Goal: Information Seeking & Learning: Learn about a topic

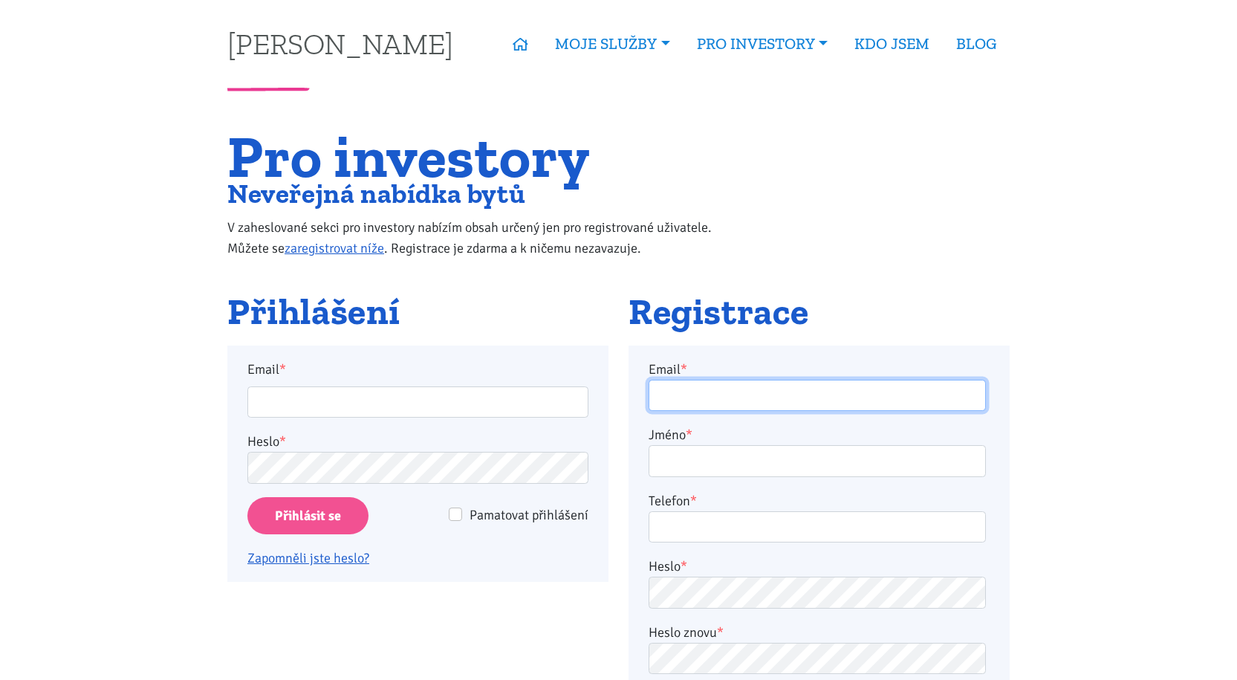
type input "polackova20@seznam.cz"
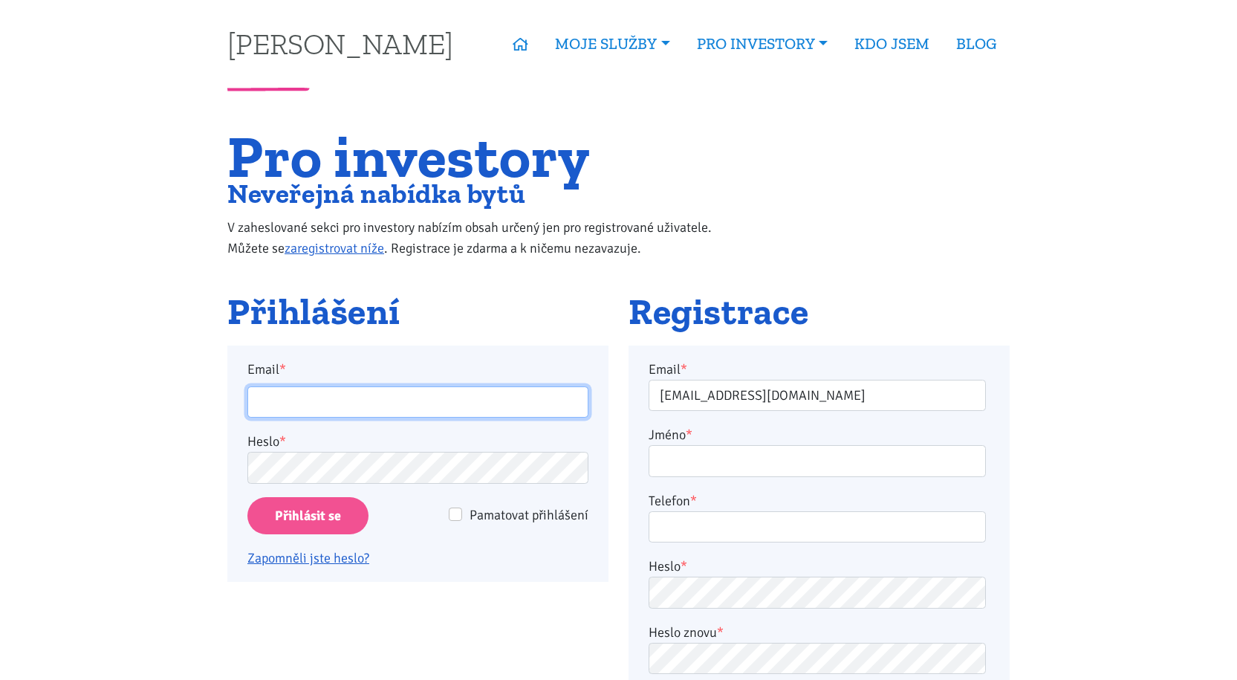
type input "polackova20@seznam.cz"
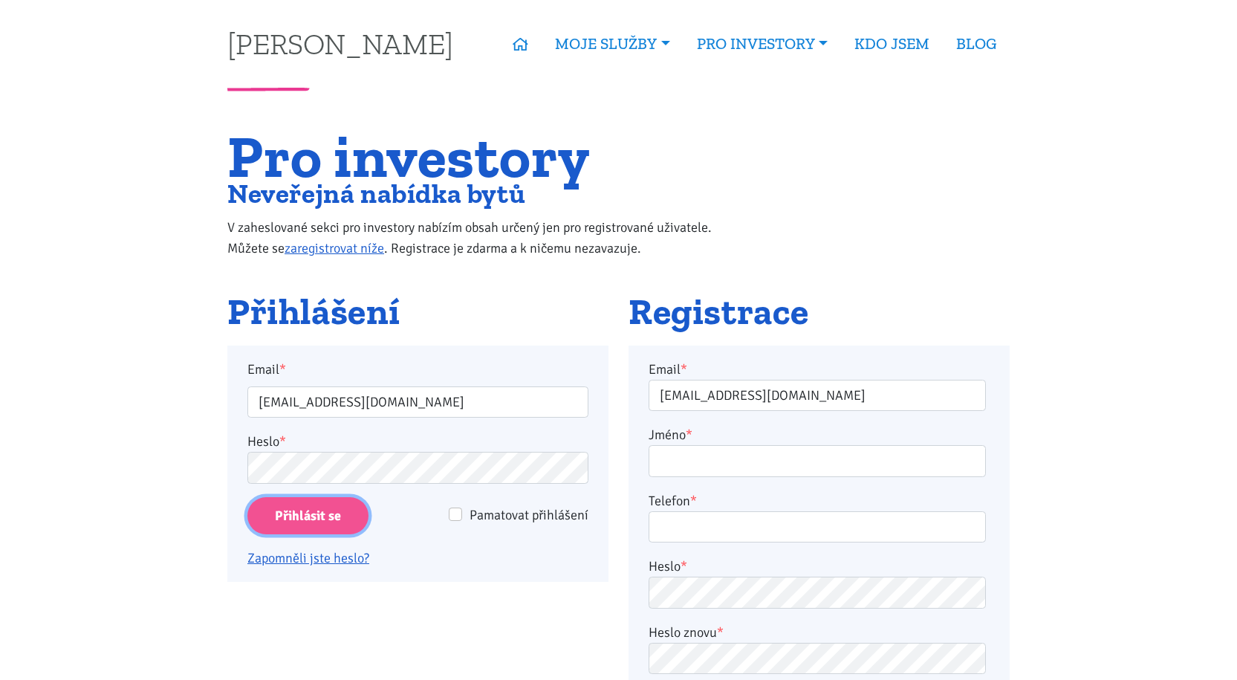
drag, startPoint x: 311, startPoint y: 522, endPoint x: 338, endPoint y: 507, distance: 31.0
click at [311, 522] on input "Přihlásit se" at bounding box center [307, 516] width 121 height 38
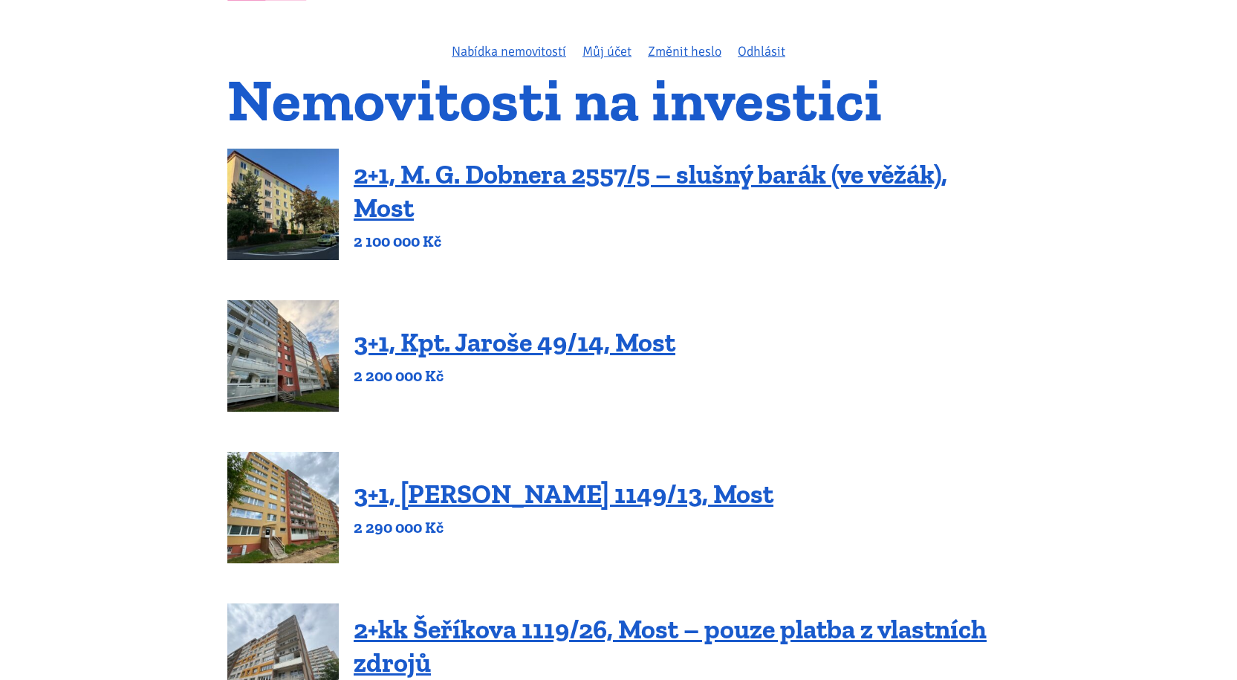
scroll to position [297, 0]
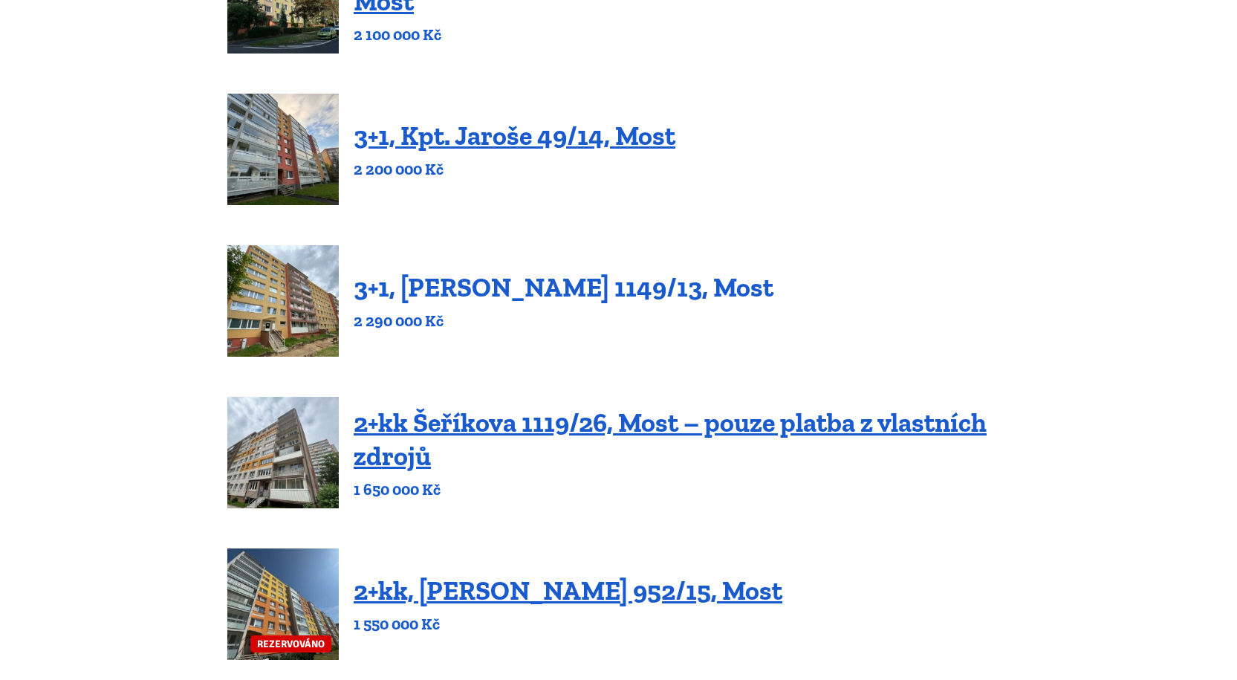
click at [530, 293] on link "3+1, [PERSON_NAME] 1149/13, Most" at bounding box center [564, 287] width 420 height 32
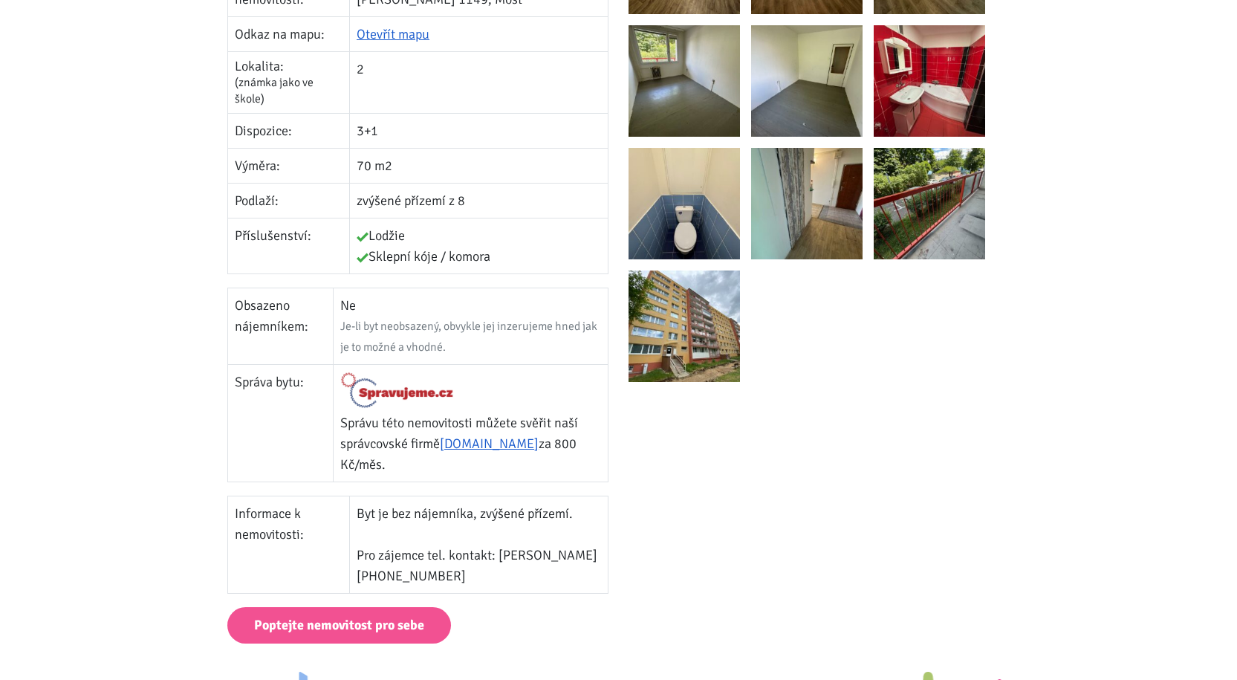
scroll to position [149, 0]
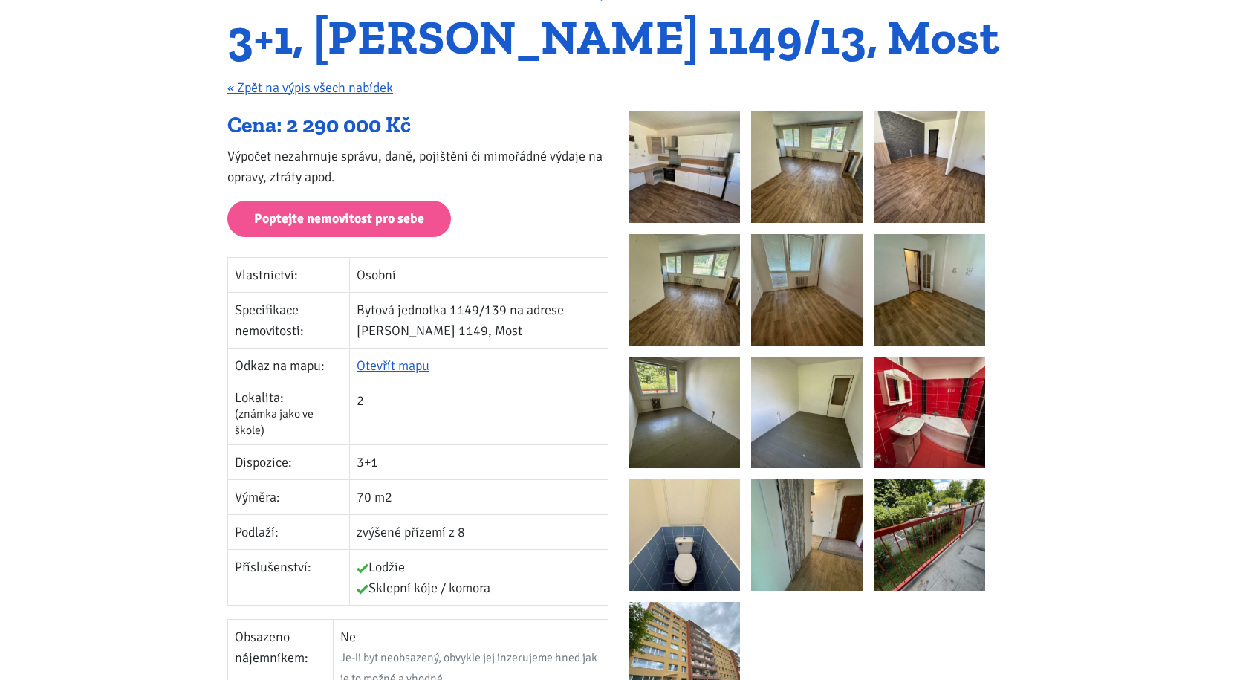
click at [666, 163] on img at bounding box center [684, 166] width 111 height 111
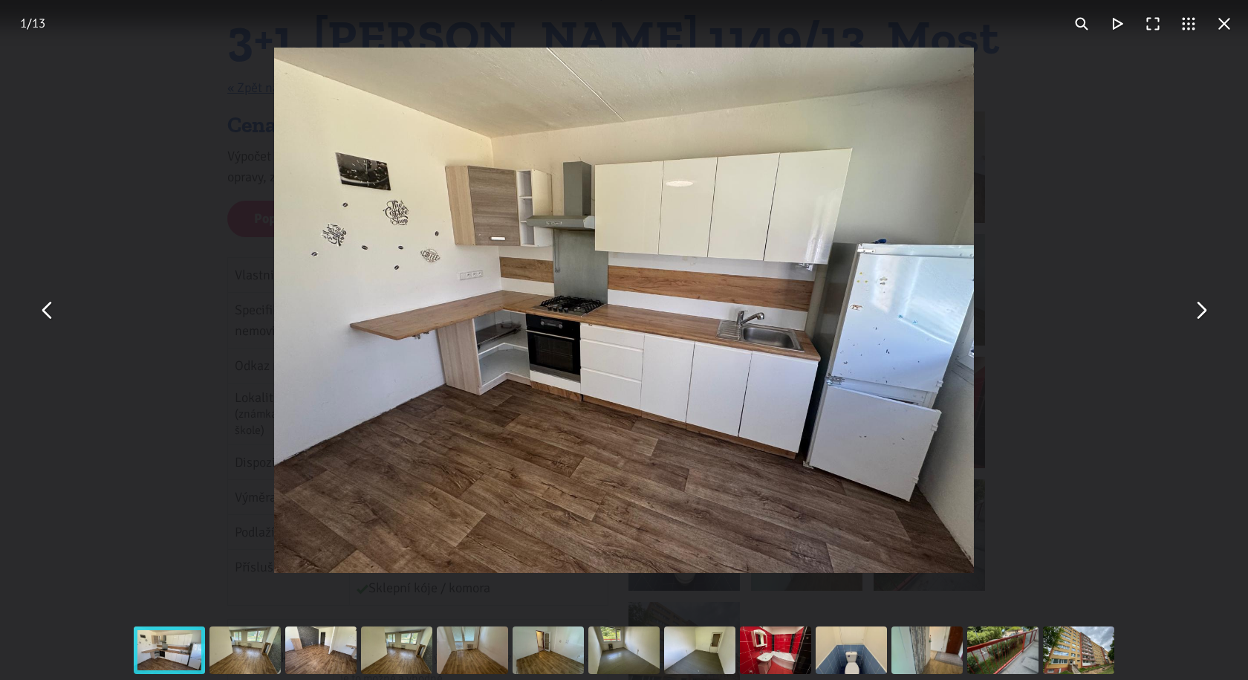
click at [1192, 304] on button "You can close this modal content with the ESC key" at bounding box center [1201, 311] width 36 height 36
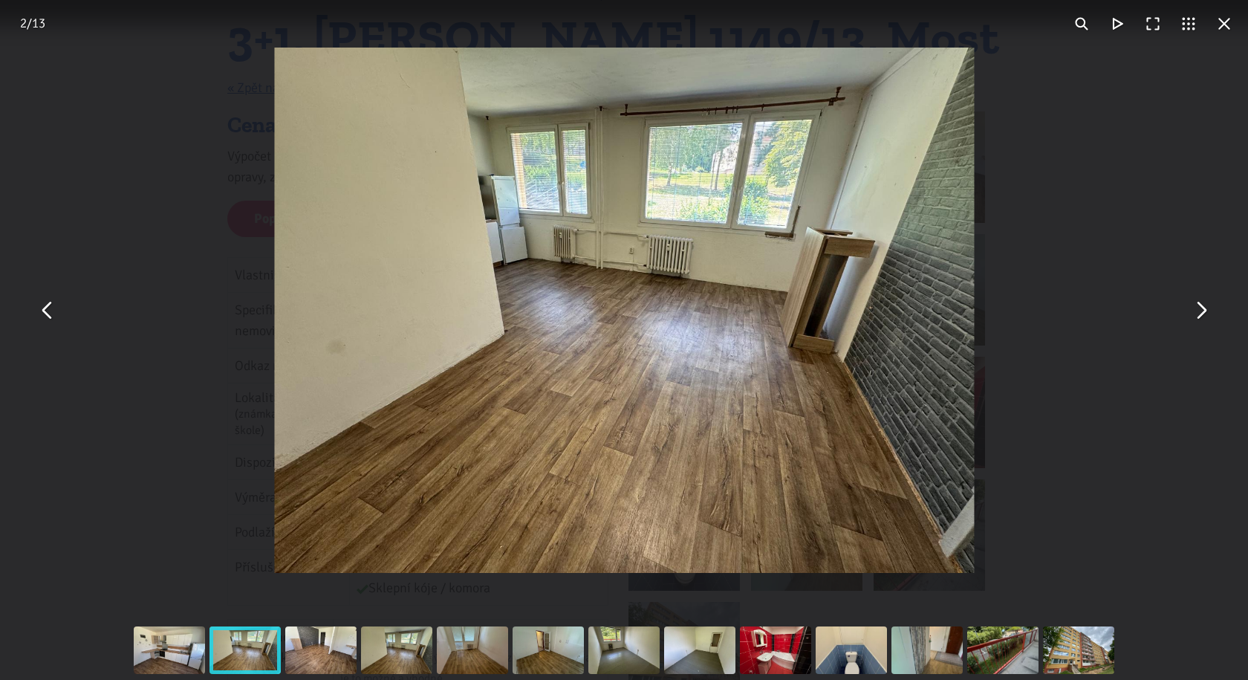
click at [1192, 304] on button "You can close this modal content with the ESC key" at bounding box center [1201, 311] width 36 height 36
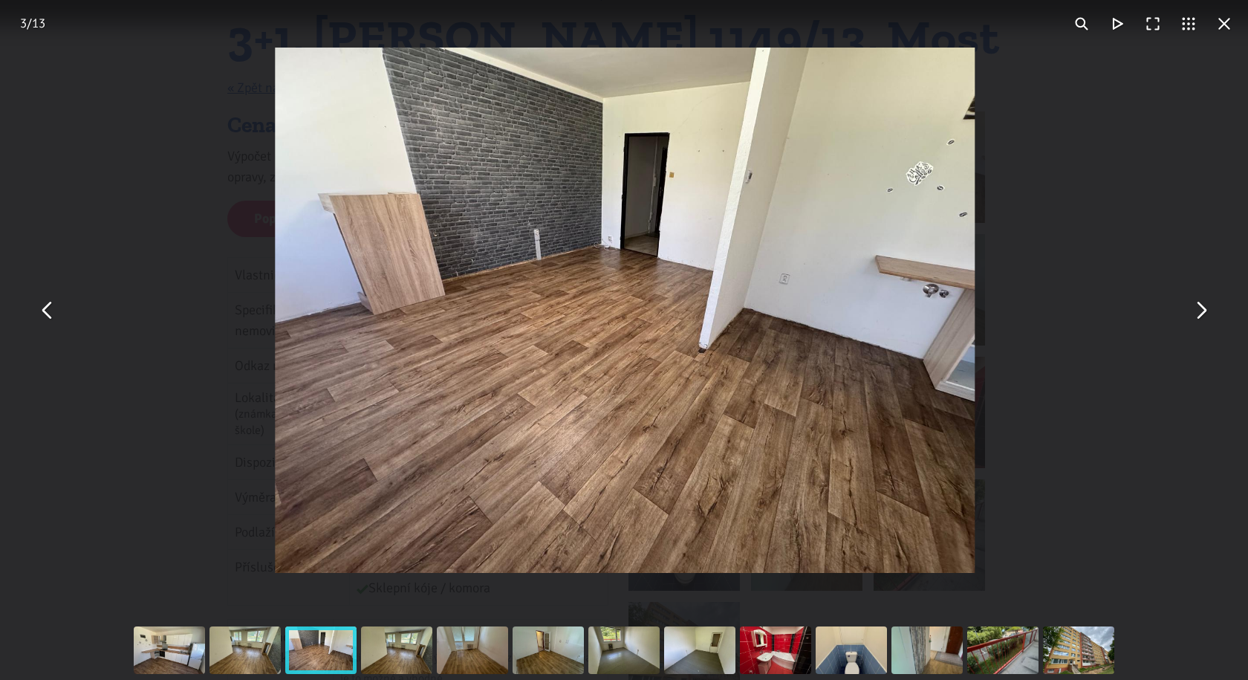
click at [1192, 304] on button "You can close this modal content with the ESC key" at bounding box center [1201, 311] width 36 height 36
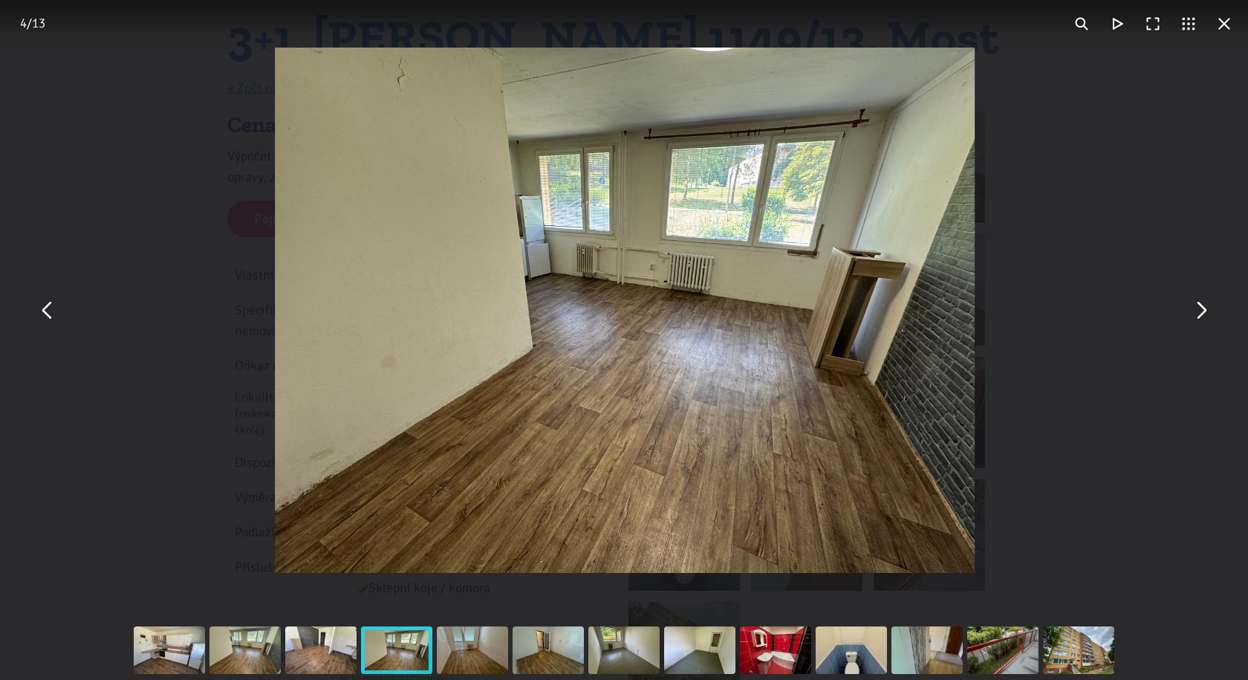
click at [1192, 304] on button "You can close this modal content with the ESC key" at bounding box center [1201, 311] width 36 height 36
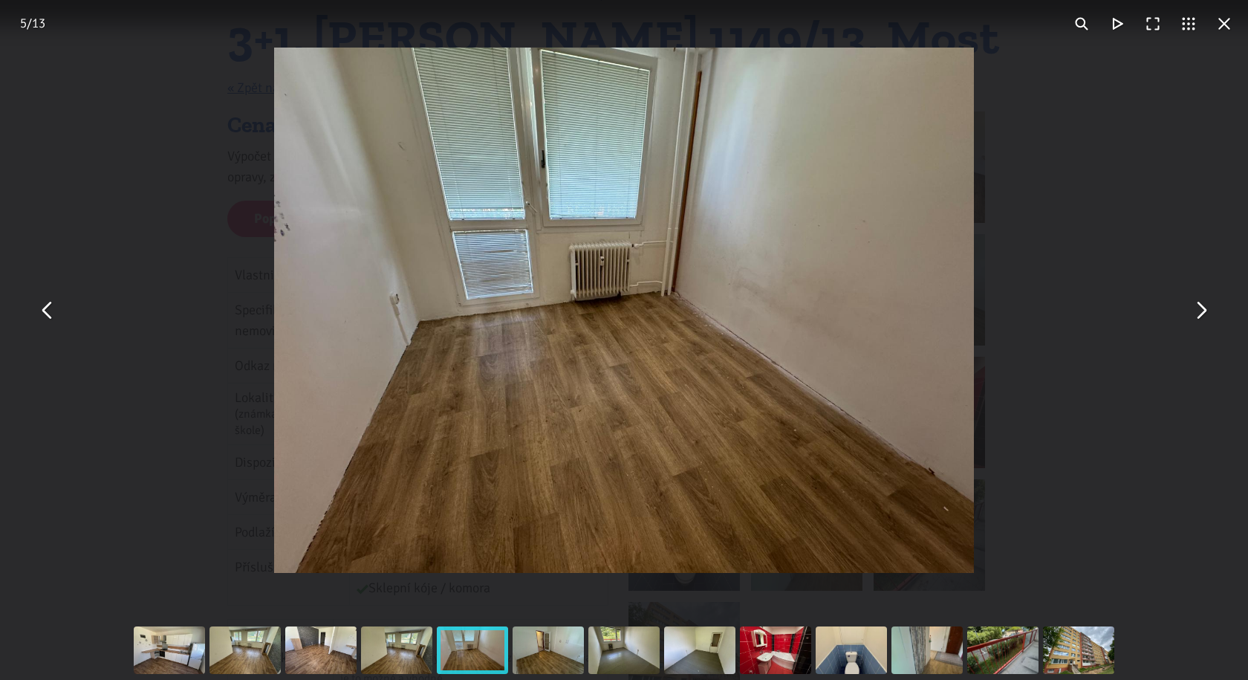
click at [1192, 304] on button "You can close this modal content with the ESC key" at bounding box center [1201, 311] width 36 height 36
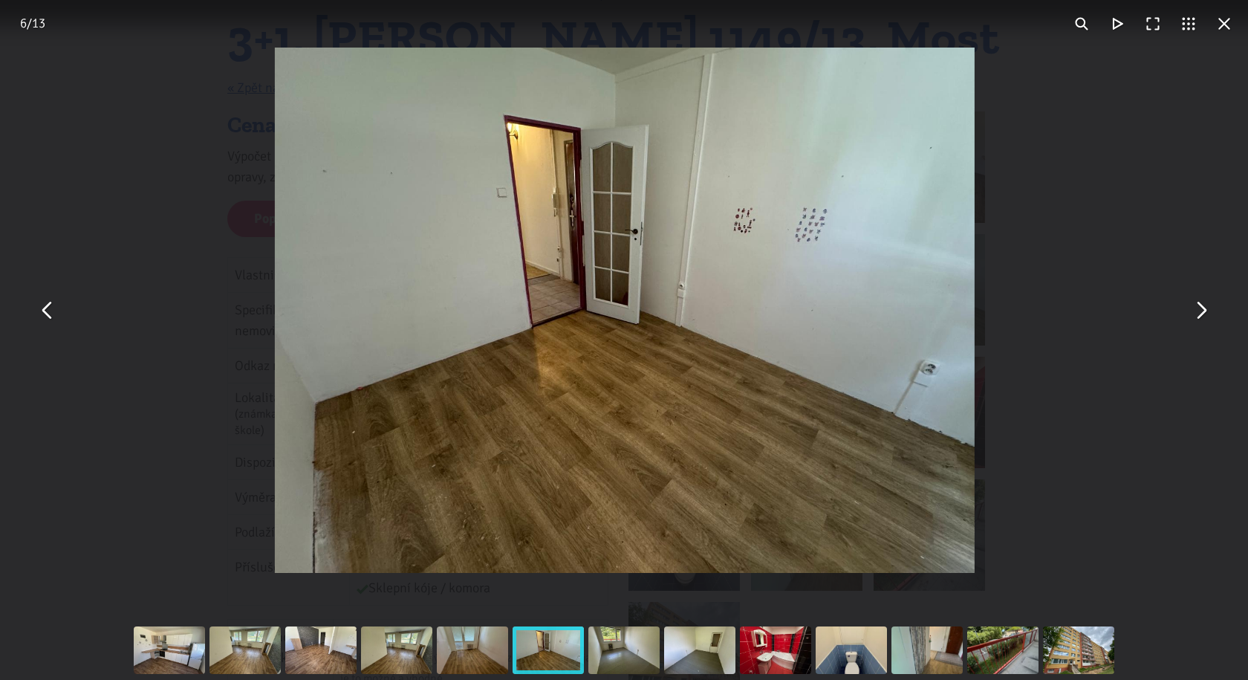
click at [1192, 304] on button "You can close this modal content with the ESC key" at bounding box center [1201, 311] width 36 height 36
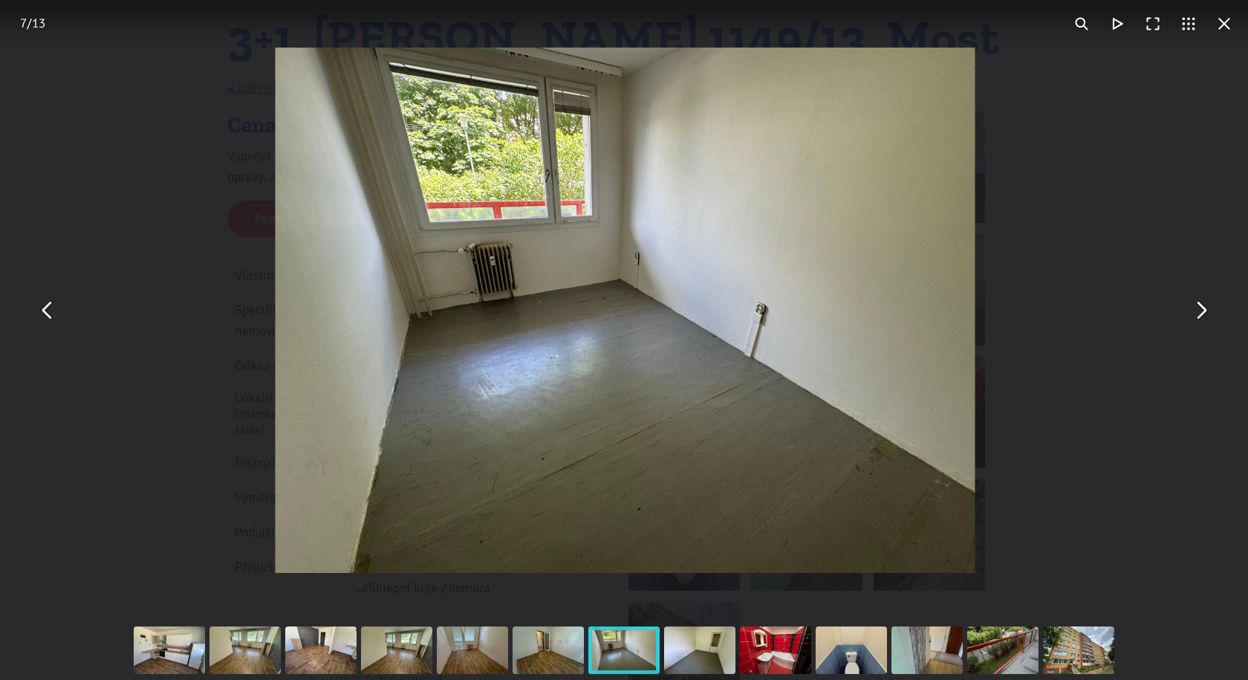
click at [1192, 304] on button "You can close this modal content with the ESC key" at bounding box center [1201, 311] width 36 height 36
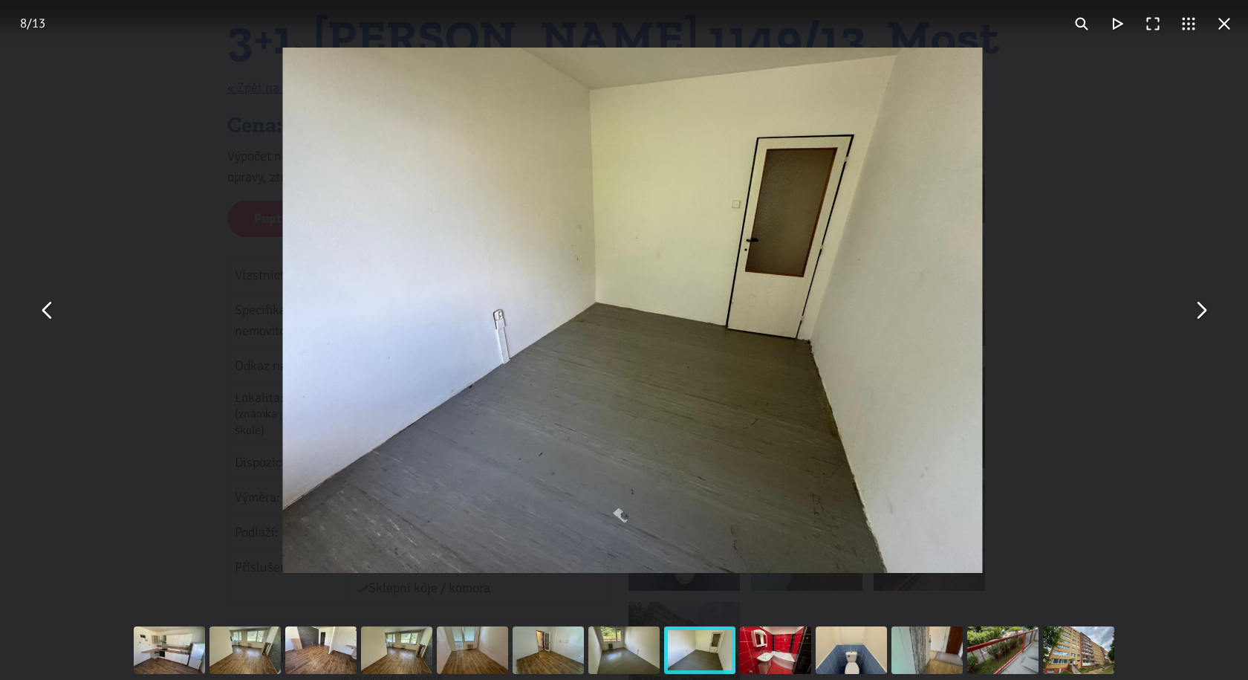
click at [1192, 304] on button "You can close this modal content with the ESC key" at bounding box center [1201, 311] width 36 height 36
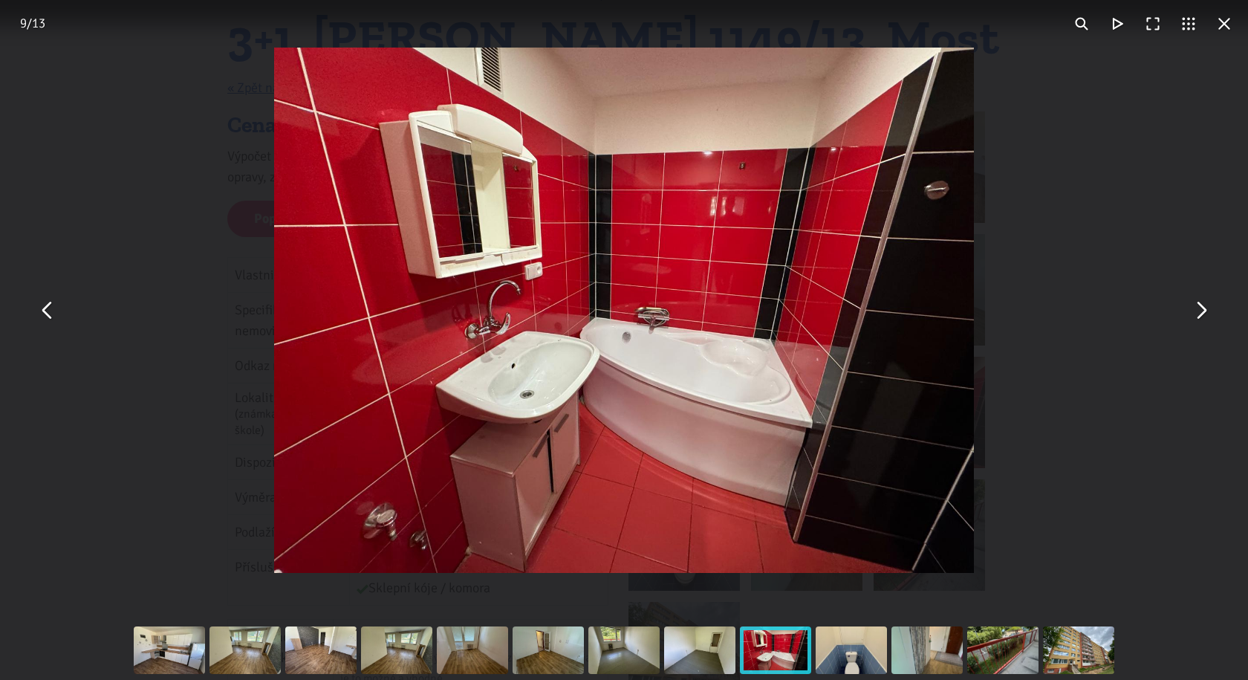
click at [1192, 304] on button "You can close this modal content with the ESC key" at bounding box center [1201, 311] width 36 height 36
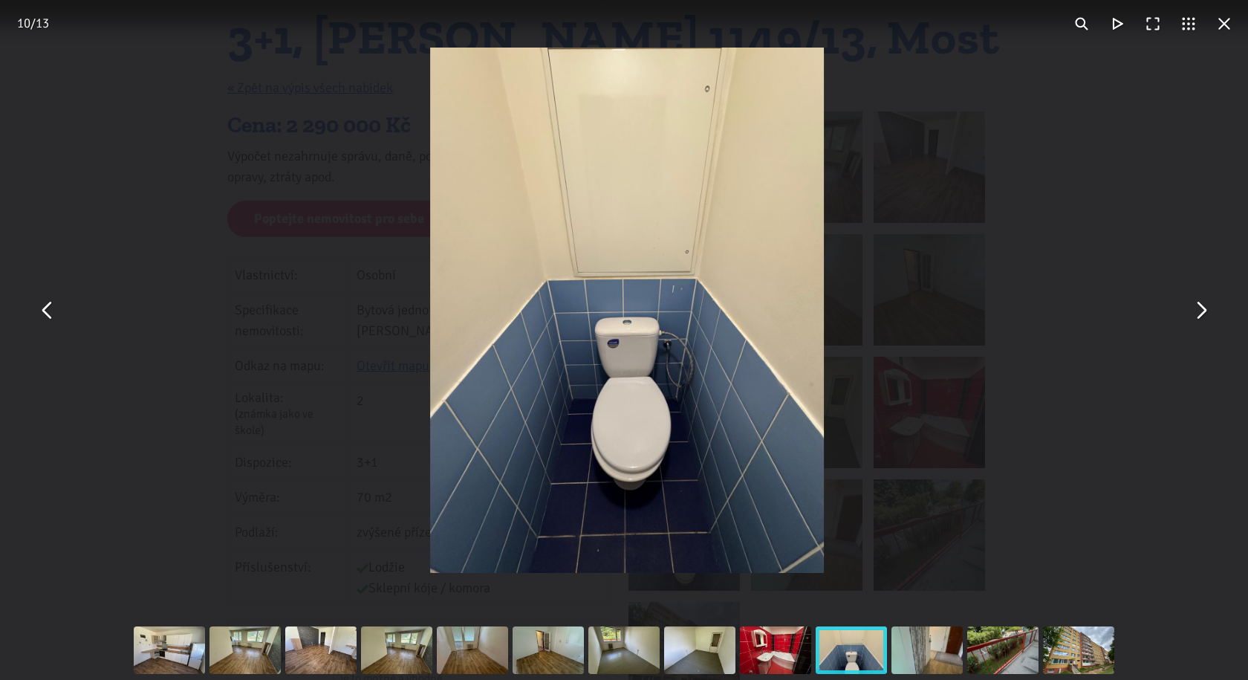
click at [1192, 304] on button "You can close this modal content with the ESC key" at bounding box center [1201, 311] width 36 height 36
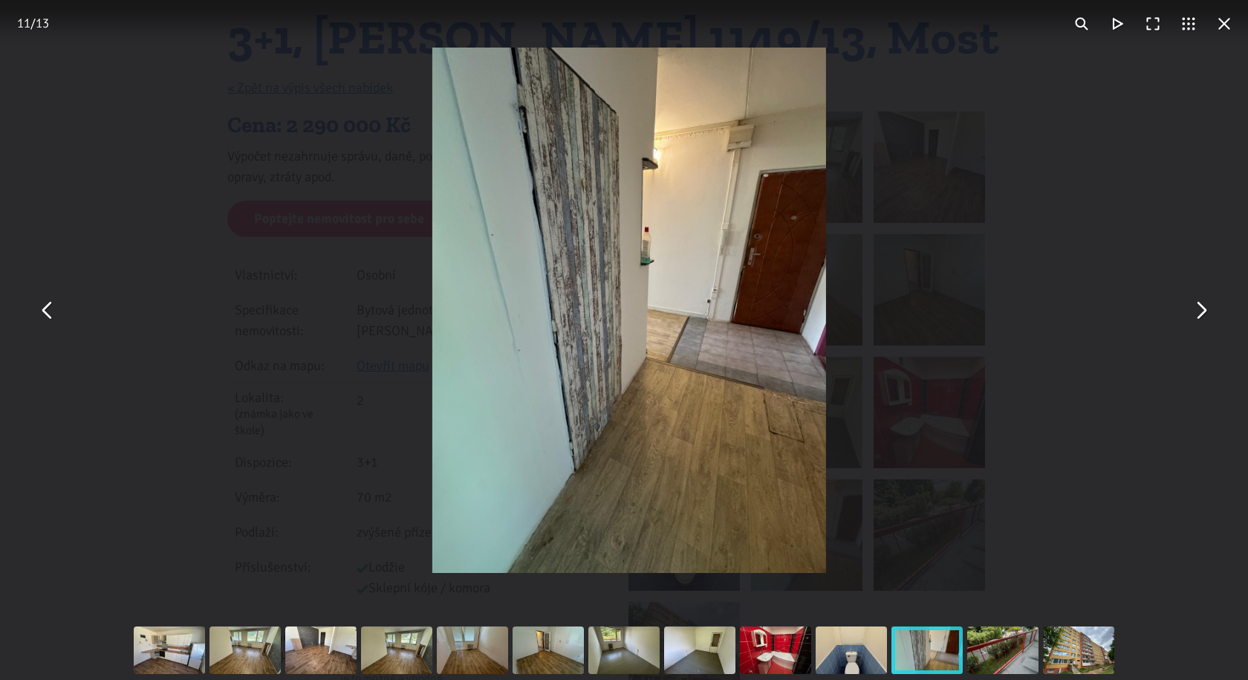
click at [1192, 304] on button "You can close this modal content with the ESC key" at bounding box center [1201, 311] width 36 height 36
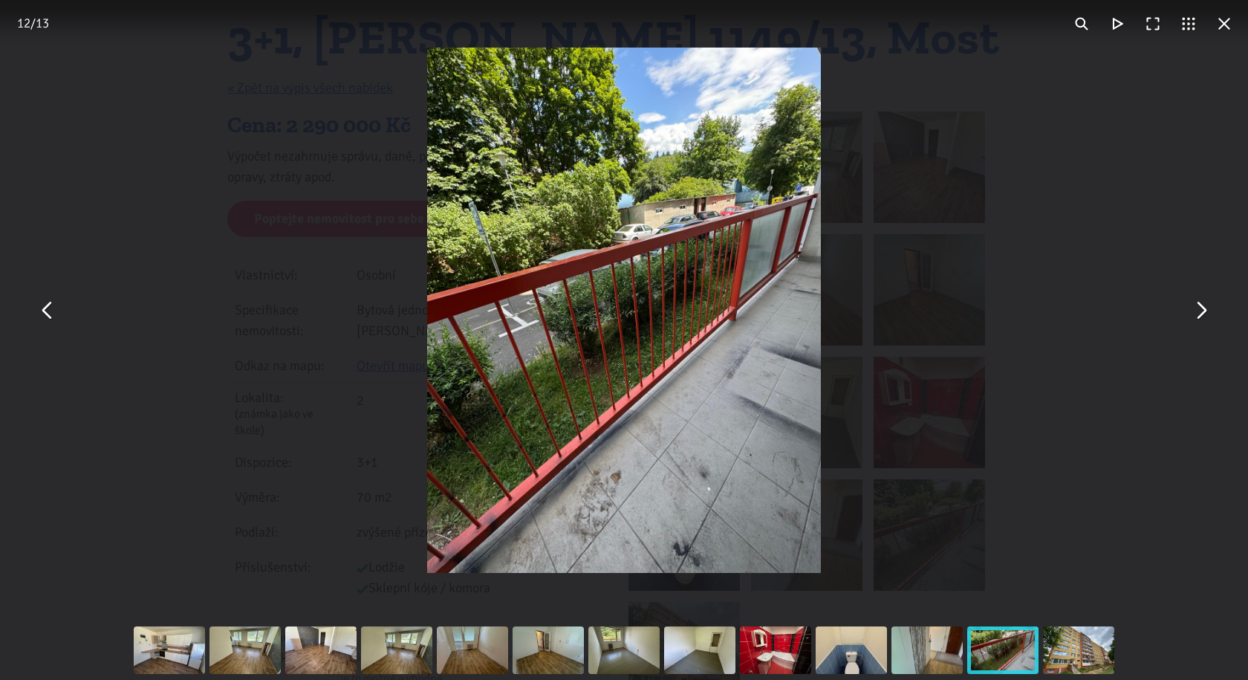
click at [1192, 304] on button "You can close this modal content with the ESC key" at bounding box center [1201, 311] width 36 height 36
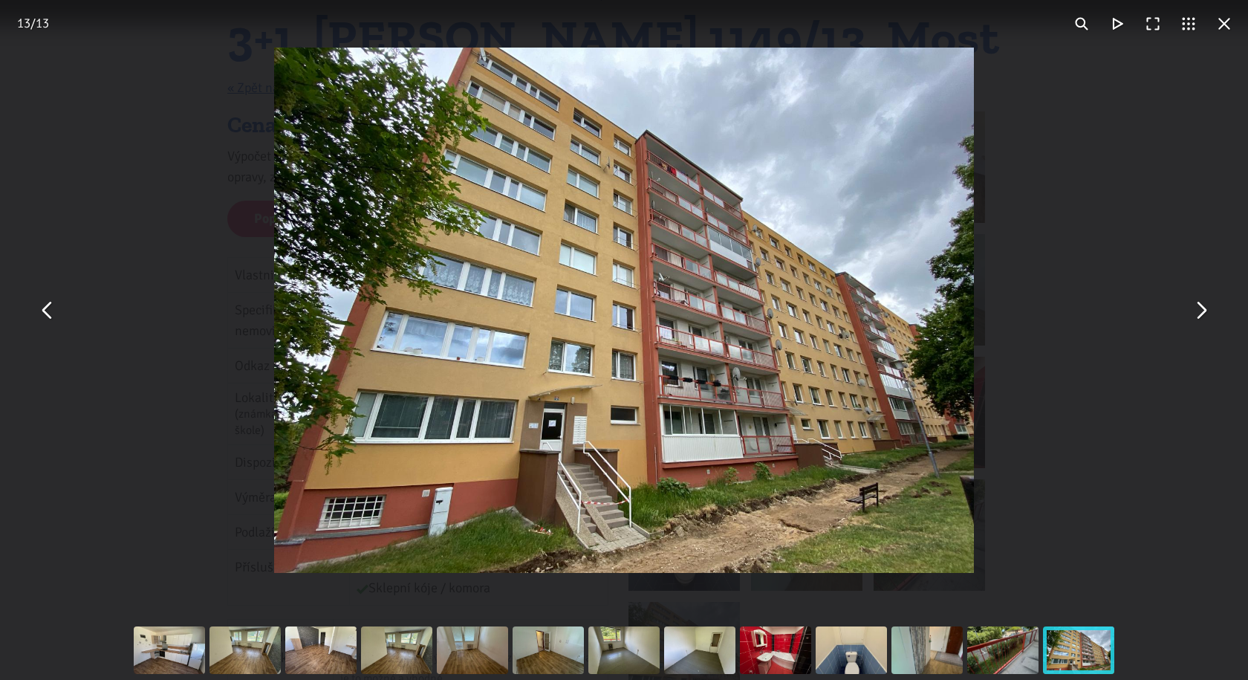
click at [1227, 17] on button "You can close this modal content with the ESC key" at bounding box center [1225, 24] width 36 height 36
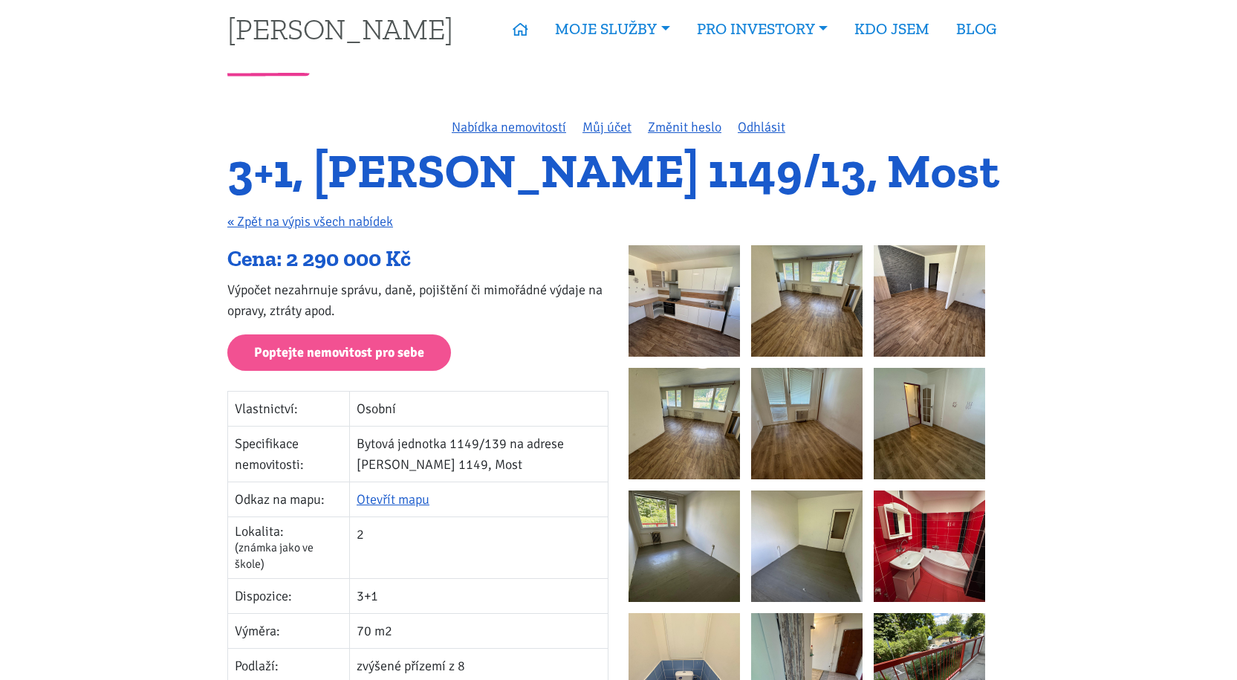
scroll to position [0, 0]
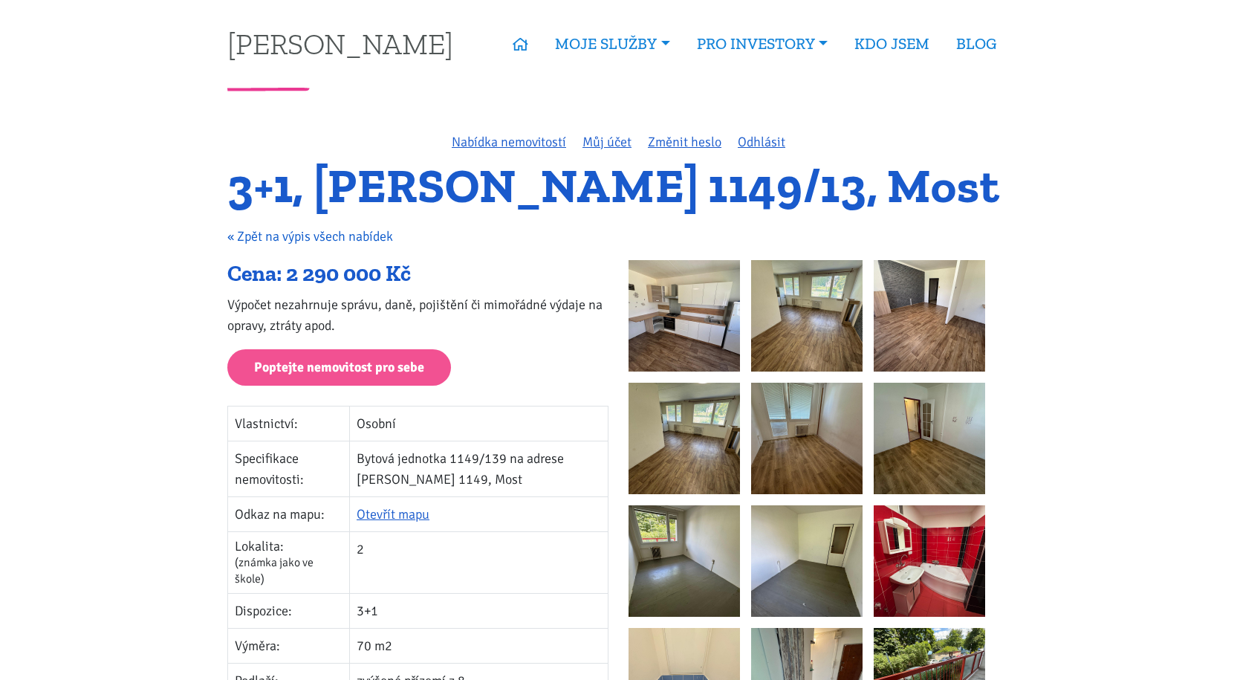
click at [333, 237] on link "« Zpět na výpis všech nabídek" at bounding box center [310, 236] width 166 height 16
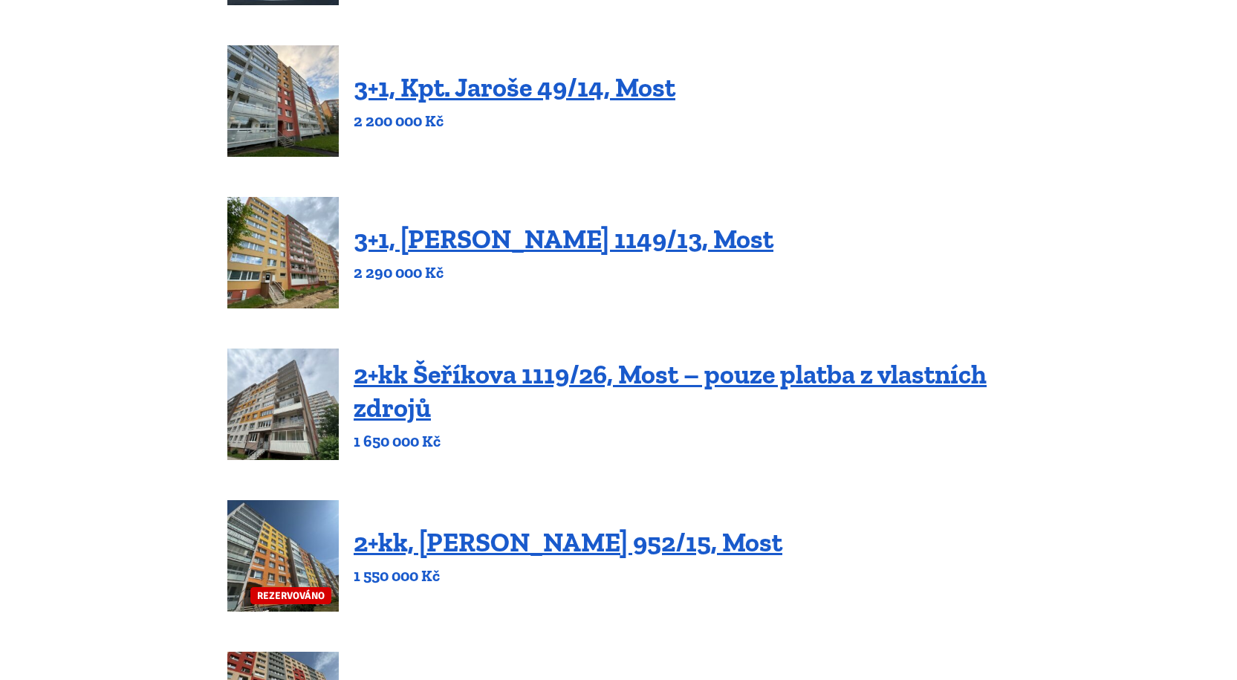
scroll to position [371, 0]
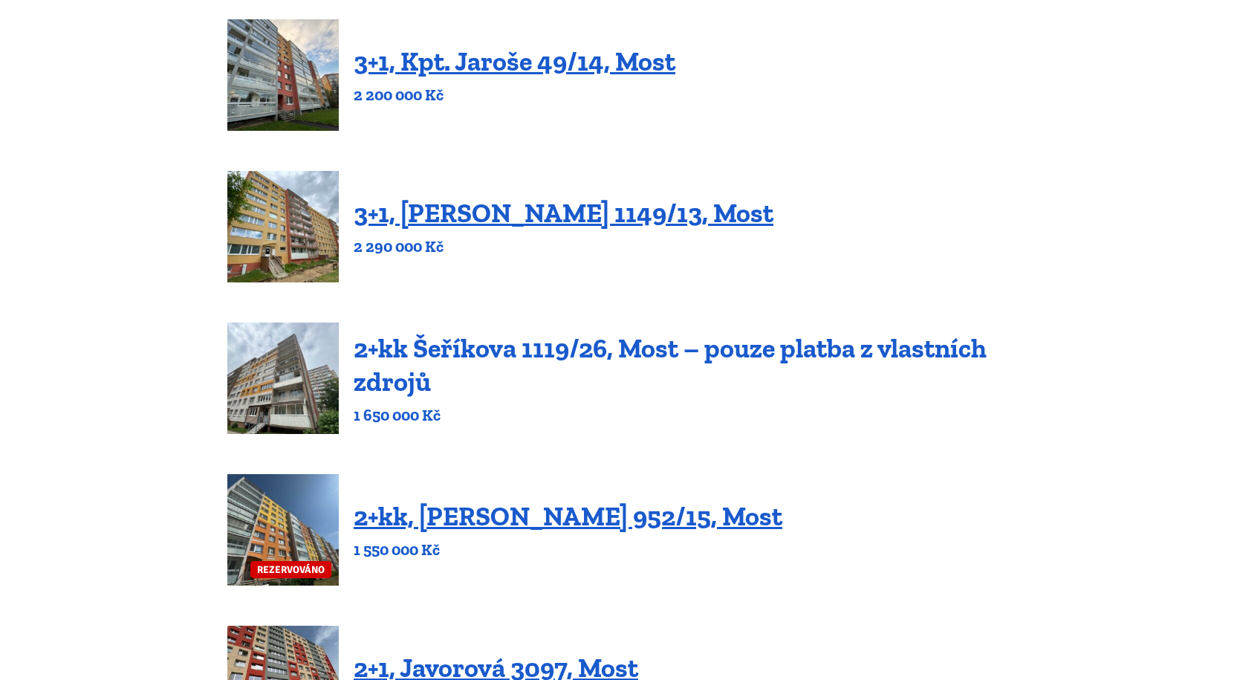
click at [675, 347] on link "2+kk Šeříkova 1119/26, Most – pouze platba z vlastních zdrojů" at bounding box center [670, 364] width 633 height 65
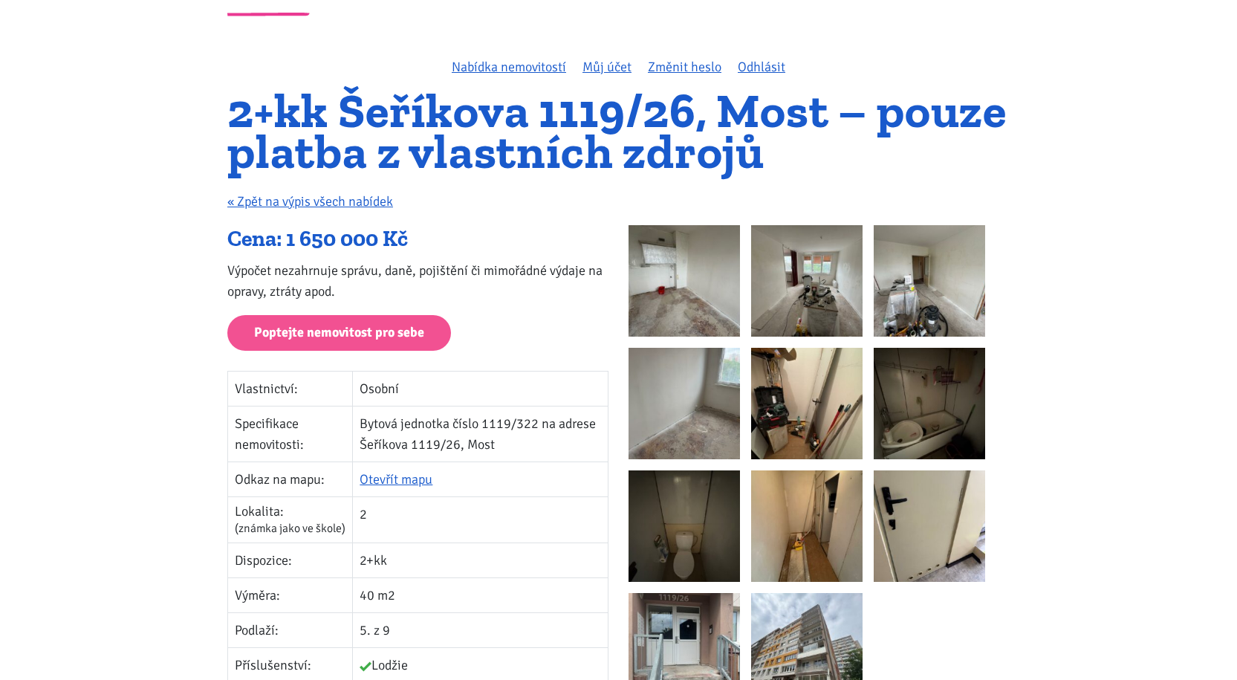
scroll to position [74, 0]
click at [718, 284] on img at bounding box center [684, 281] width 111 height 111
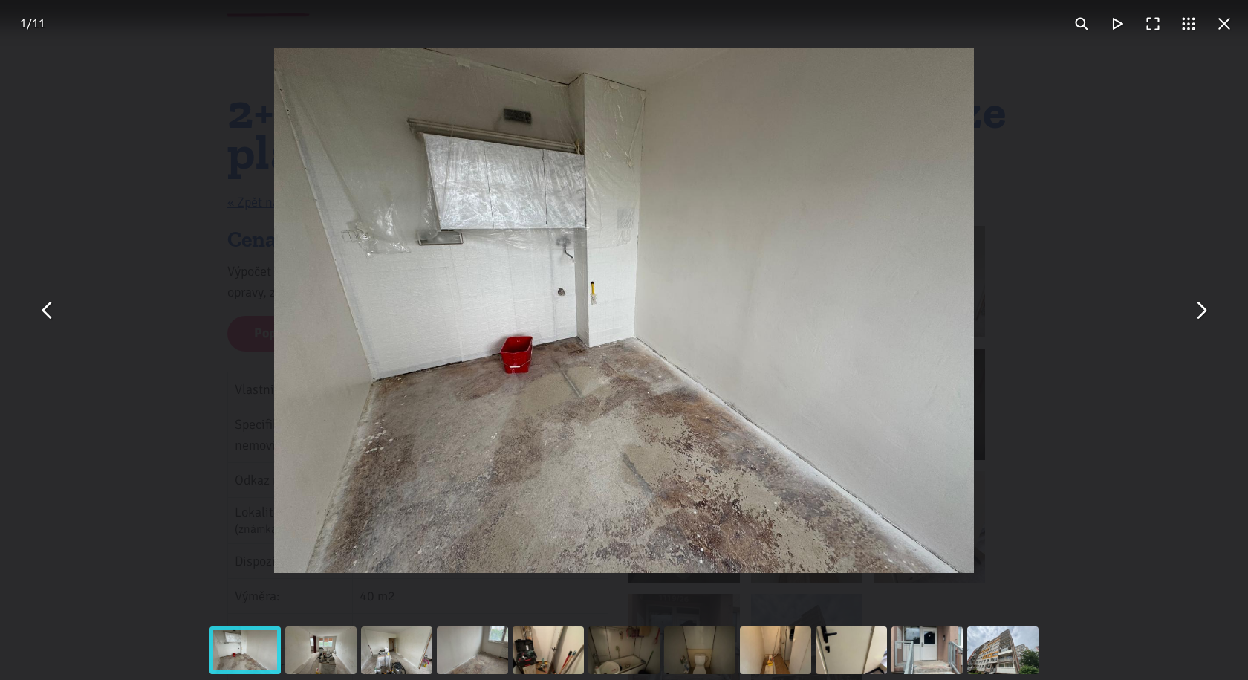
click at [1224, 22] on button "You can close this modal content with the ESC key" at bounding box center [1225, 24] width 36 height 36
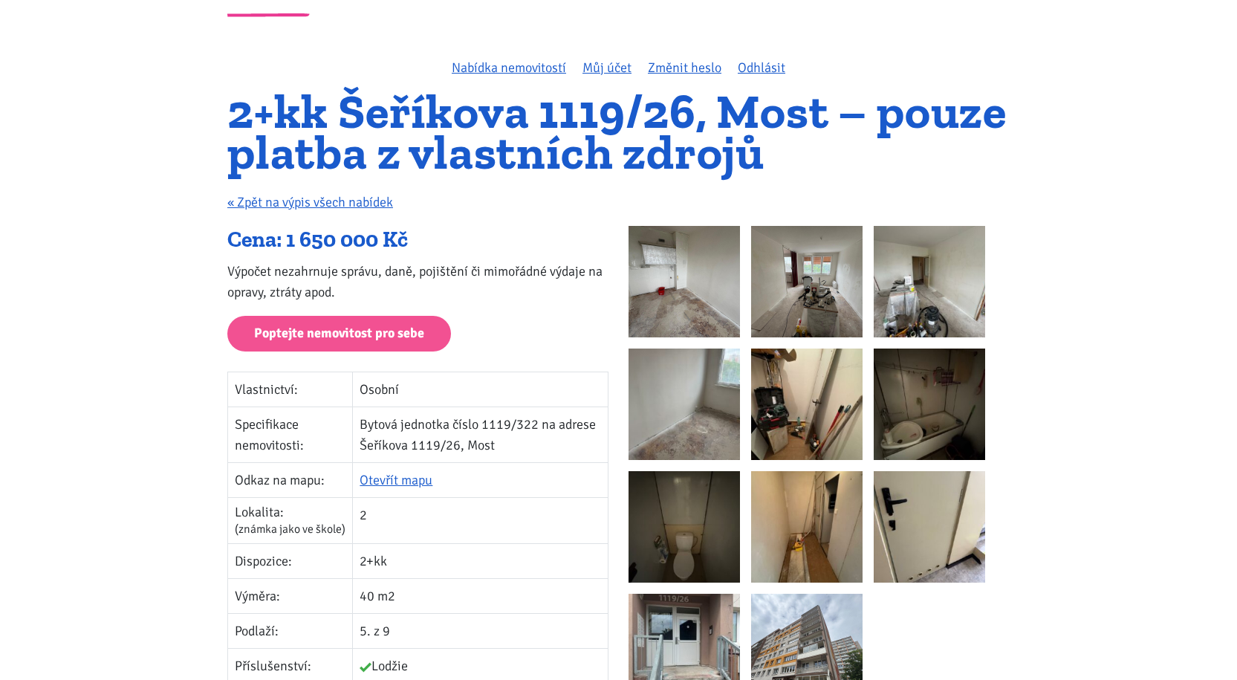
click at [278, 192] on p "« Zpět na výpis všech nabídek" at bounding box center [618, 202] width 782 height 21
click at [271, 204] on link "« Zpět na výpis všech nabídek" at bounding box center [310, 202] width 166 height 16
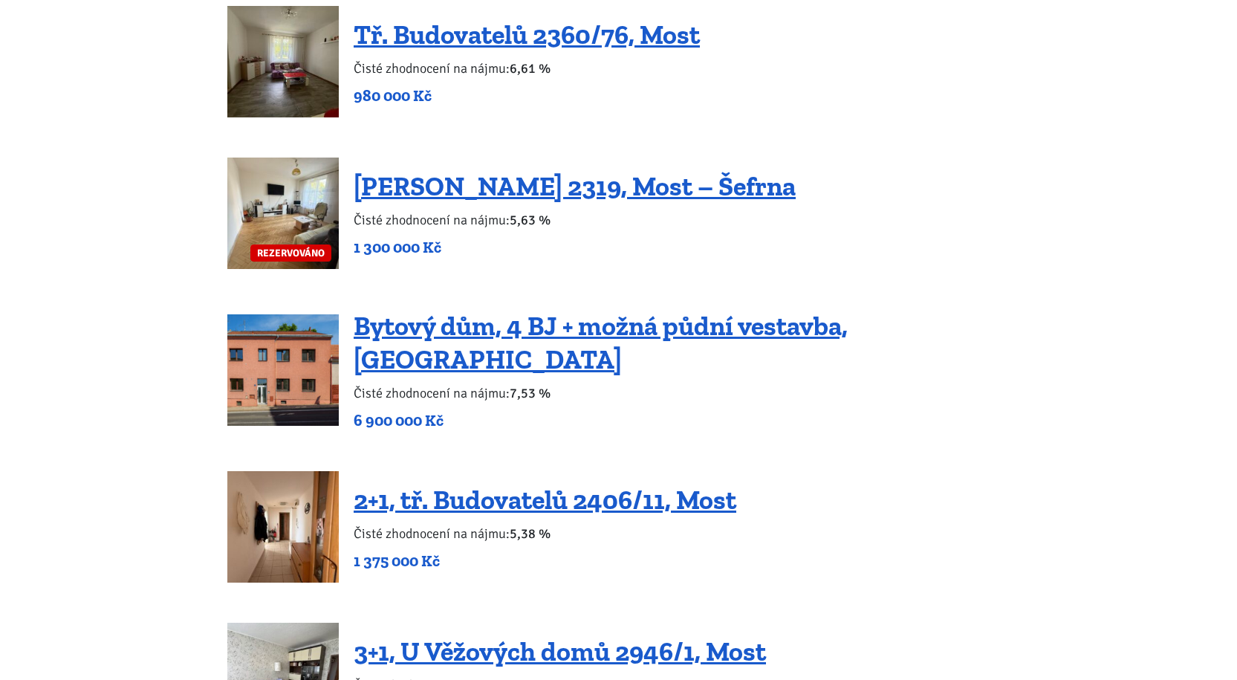
scroll to position [2229, 0]
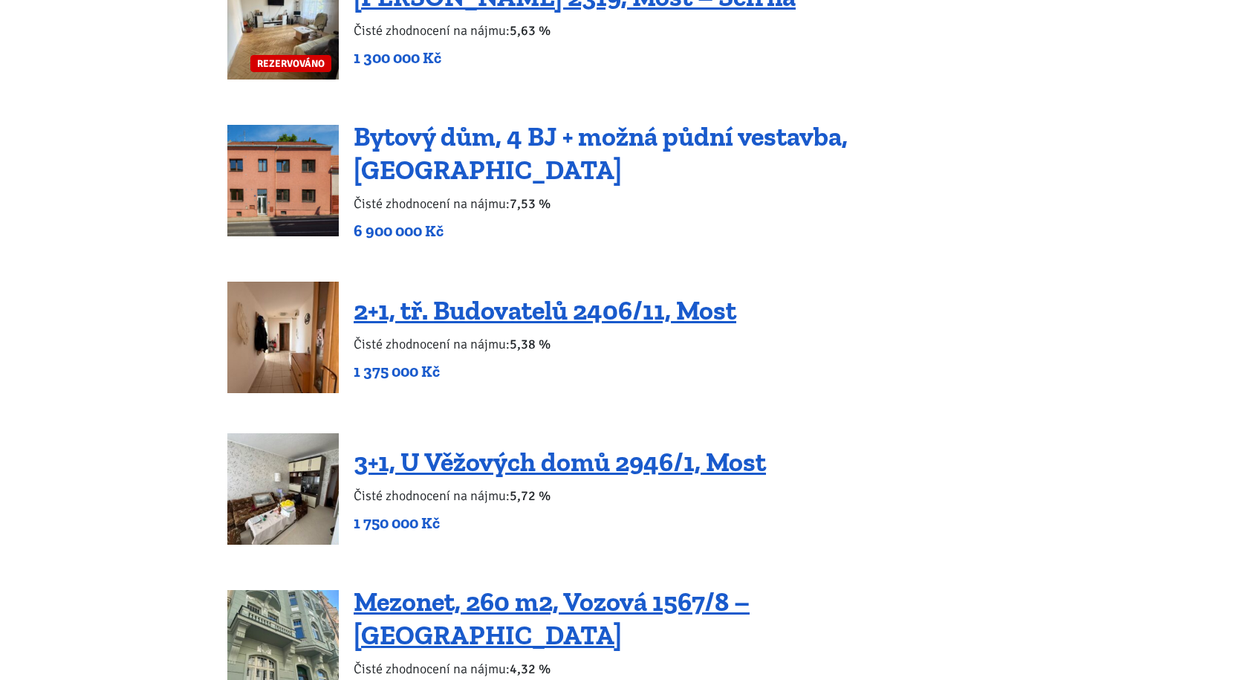
click at [510, 161] on link "Bytový dům, 4 BJ + možná půdní vestavba, [GEOGRAPHIC_DATA]" at bounding box center [601, 152] width 494 height 65
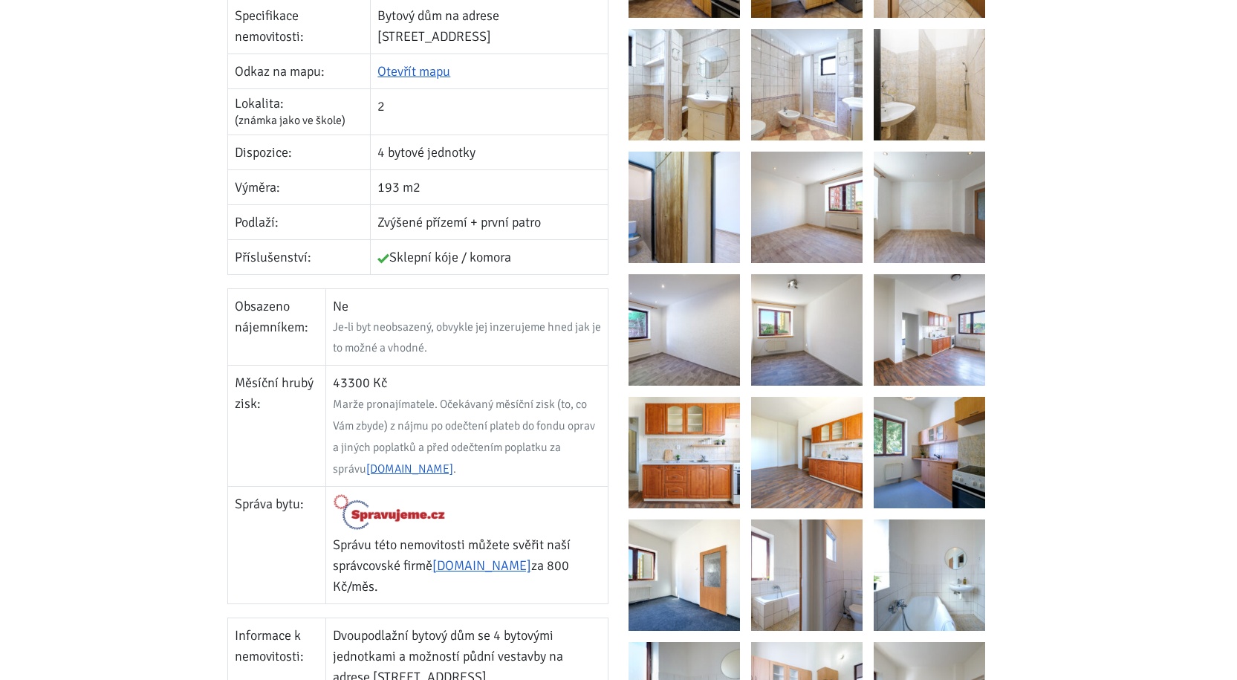
scroll to position [520, 0]
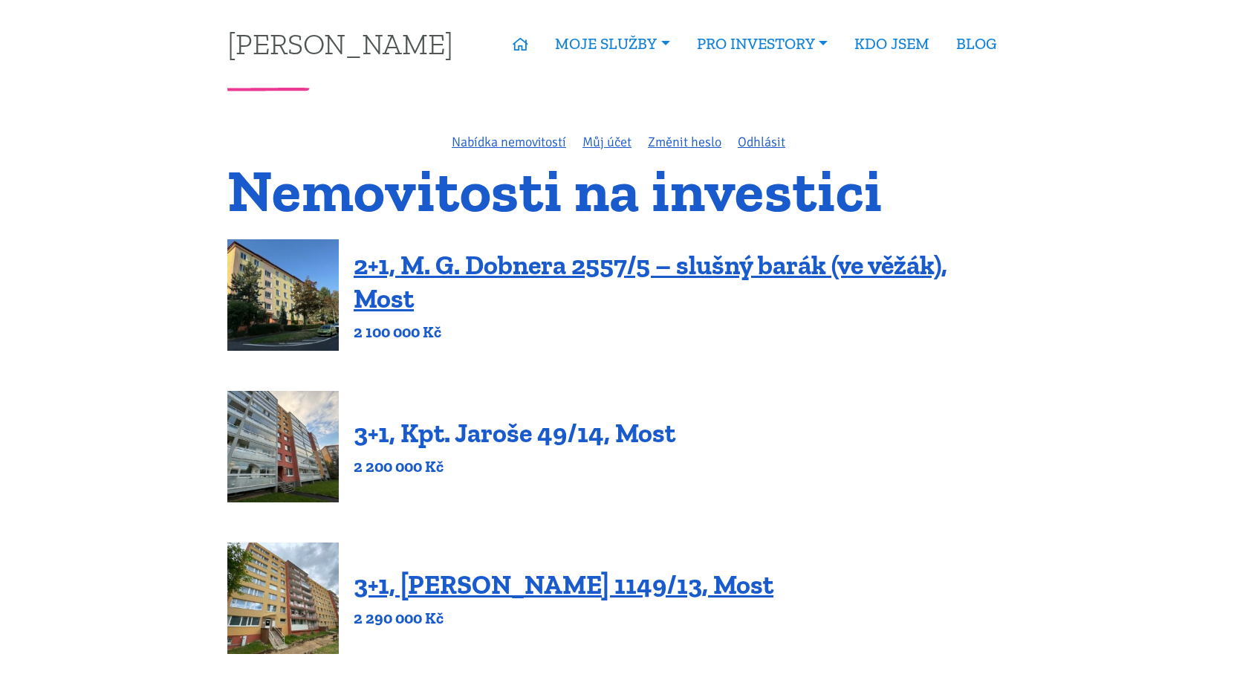
click at [485, 443] on link "3+1, Kpt. Jaroše 49/14, Most" at bounding box center [515, 433] width 322 height 32
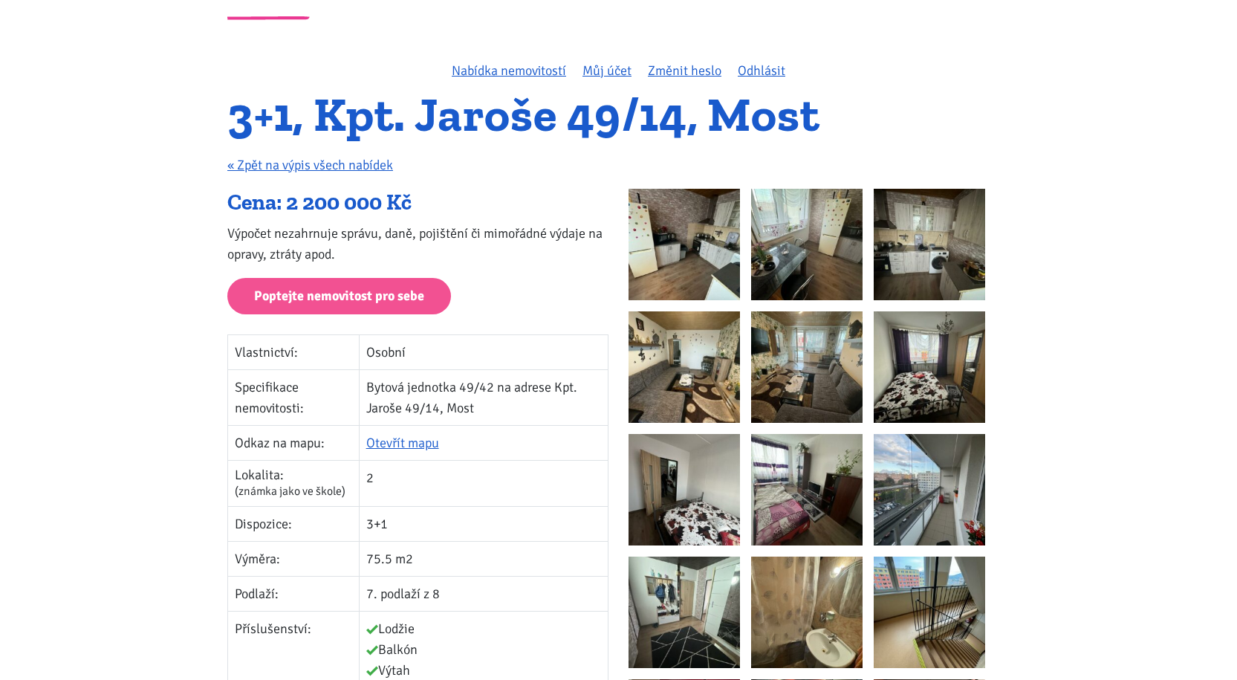
scroll to position [149, 0]
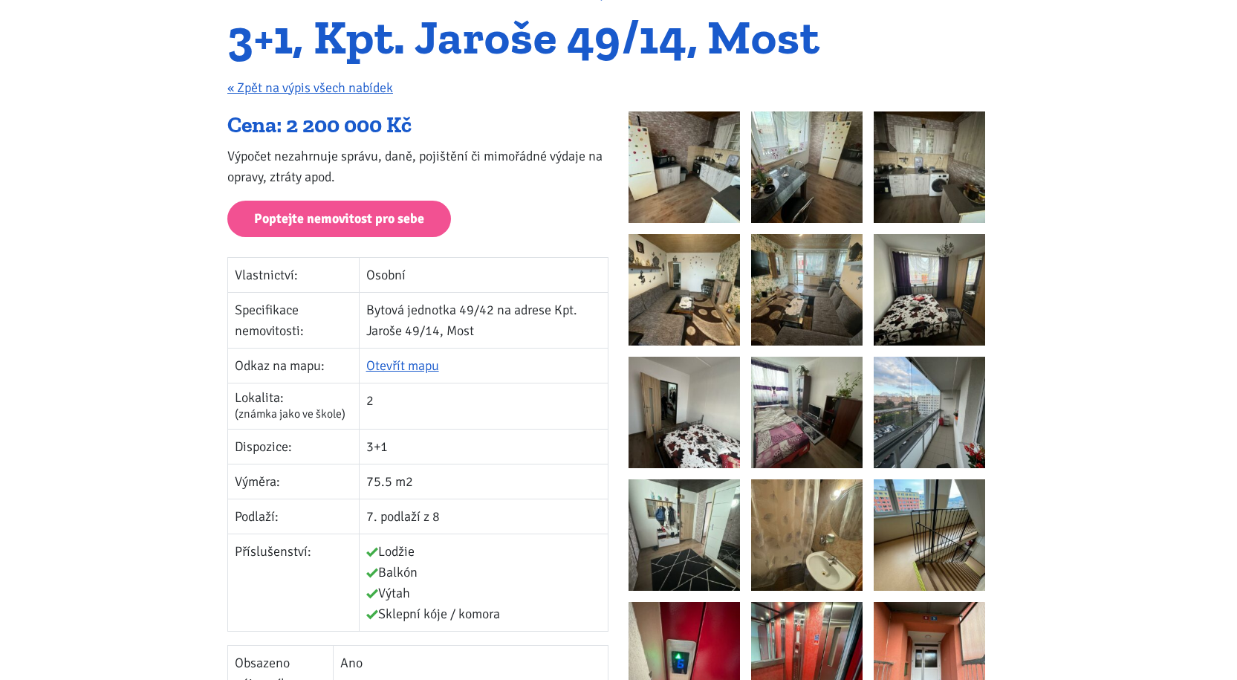
click at [695, 181] on img at bounding box center [684, 166] width 111 height 111
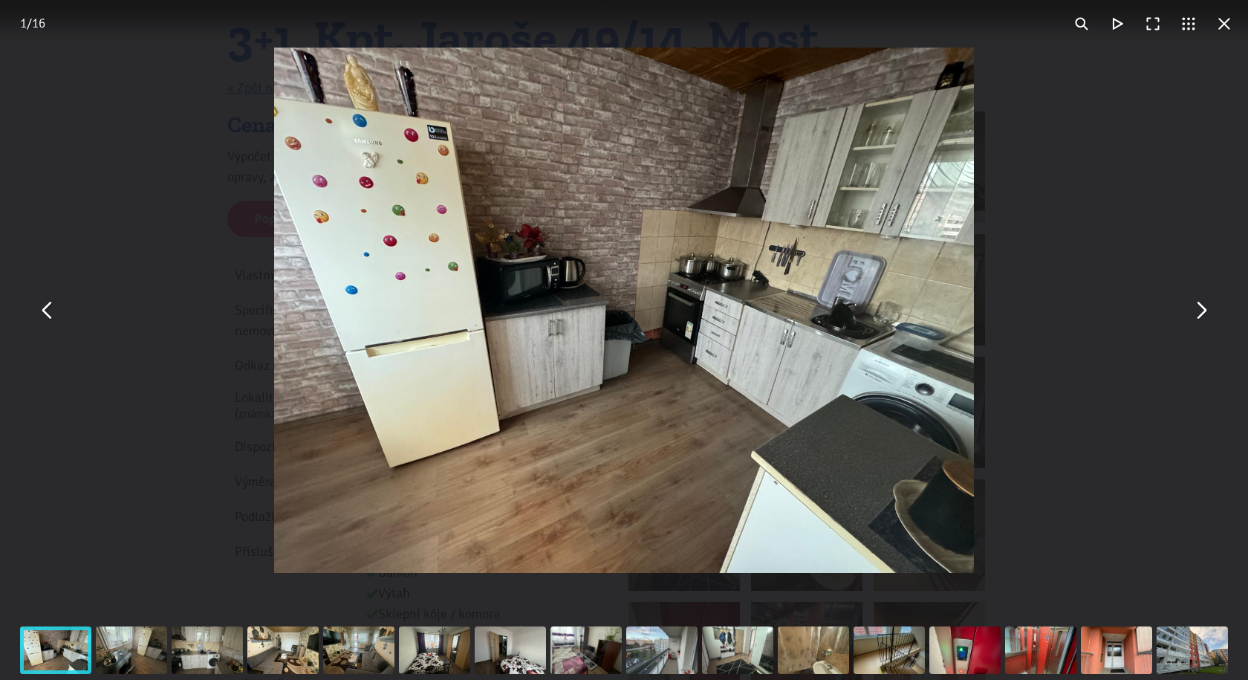
click at [1201, 320] on button "You can close this modal content with the ESC key" at bounding box center [1201, 311] width 36 height 36
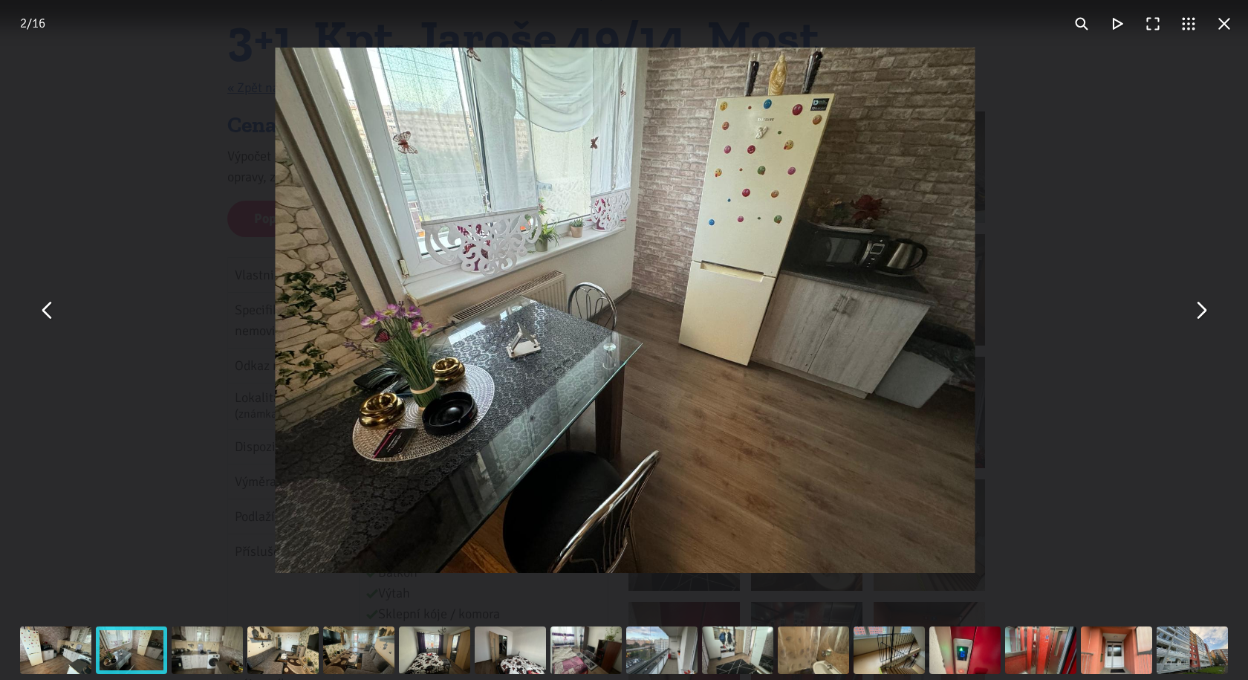
click at [1201, 320] on button "You can close this modal content with the ESC key" at bounding box center [1201, 311] width 36 height 36
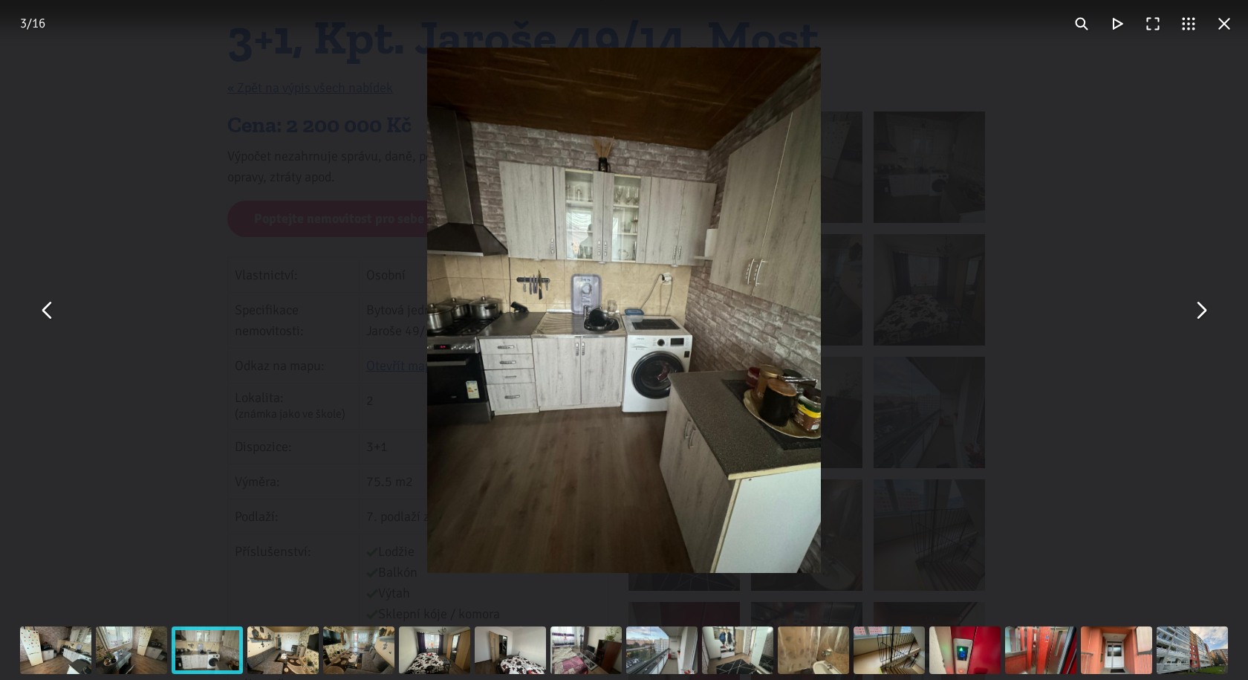
click at [1201, 320] on button "You can close this modal content with the ESC key" at bounding box center [1201, 311] width 36 height 36
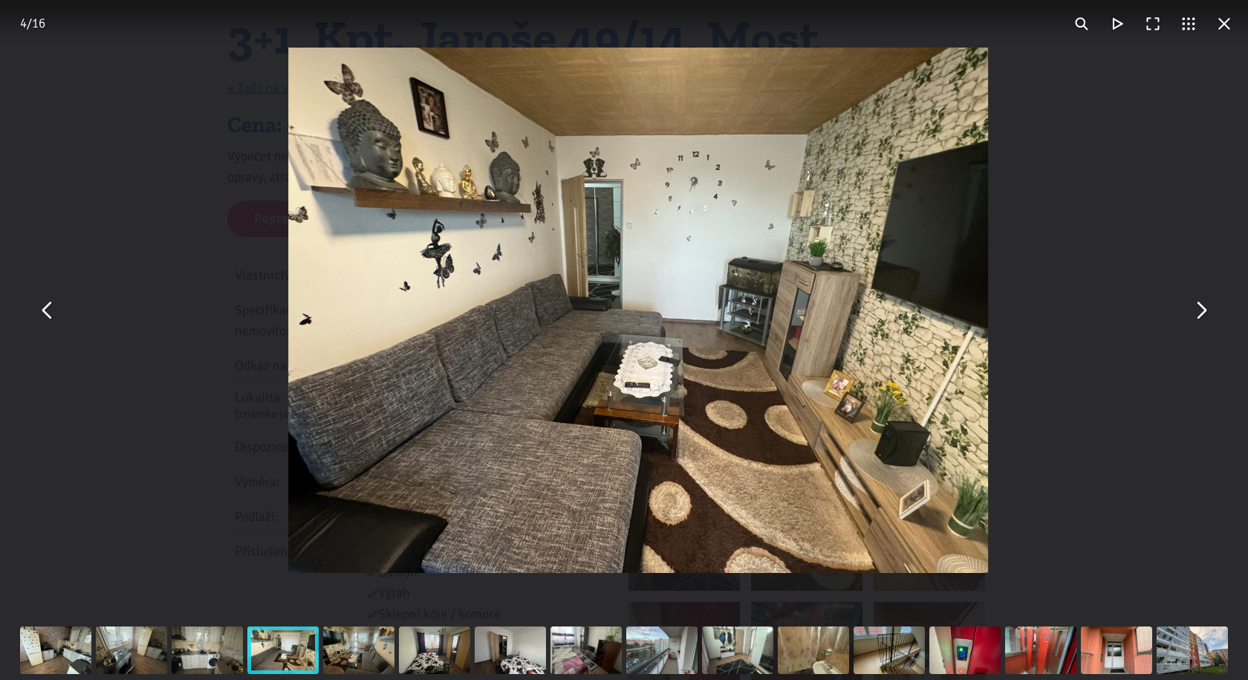
click at [1201, 320] on button "You can close this modal content with the ESC key" at bounding box center [1201, 311] width 36 height 36
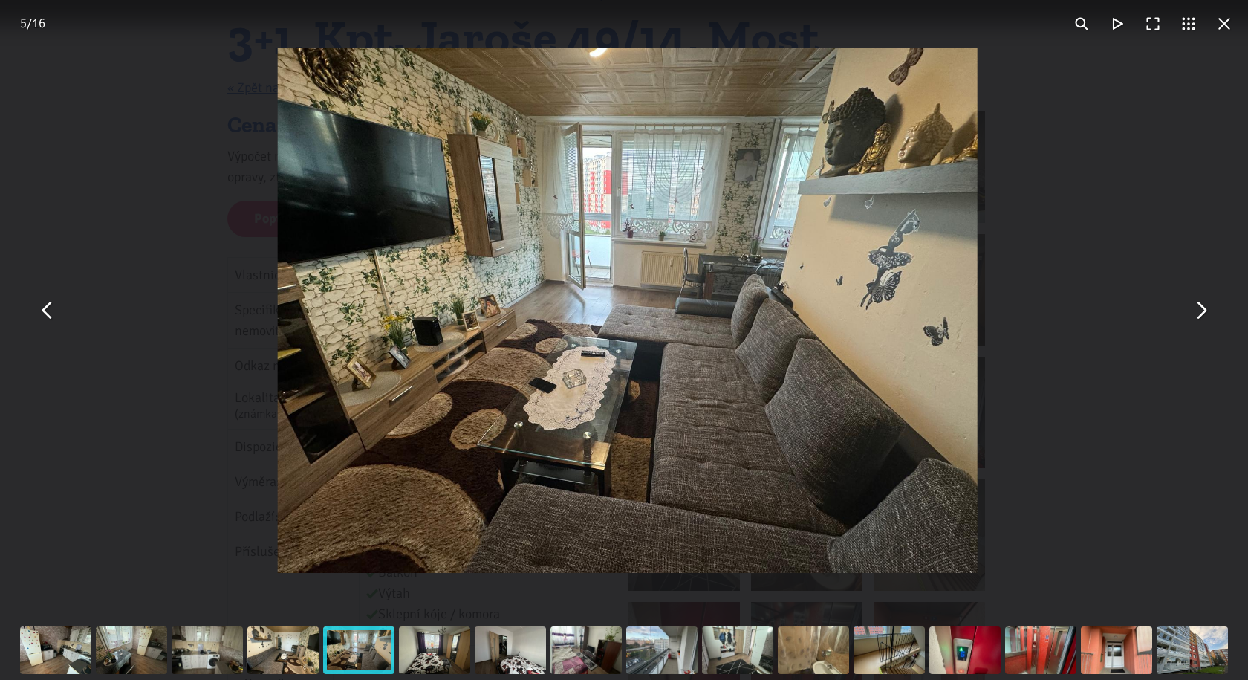
click at [1201, 320] on button "You can close this modal content with the ESC key" at bounding box center [1201, 311] width 36 height 36
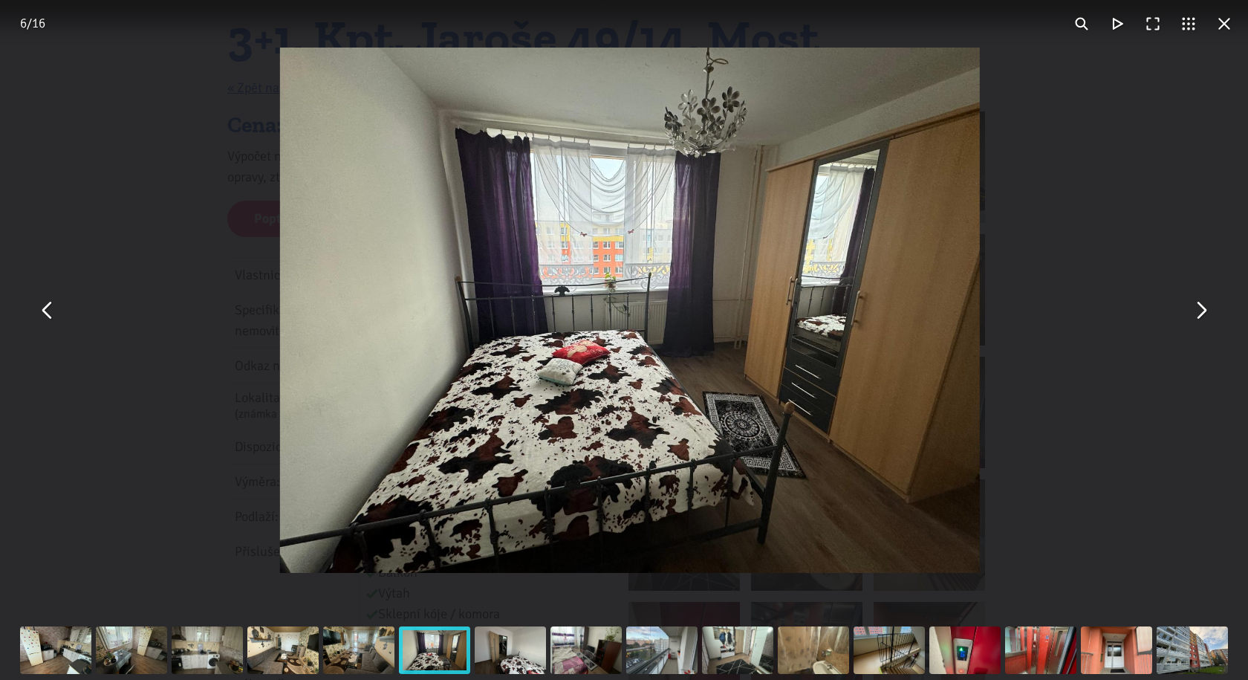
click at [1201, 320] on button "You can close this modal content with the ESC key" at bounding box center [1201, 311] width 36 height 36
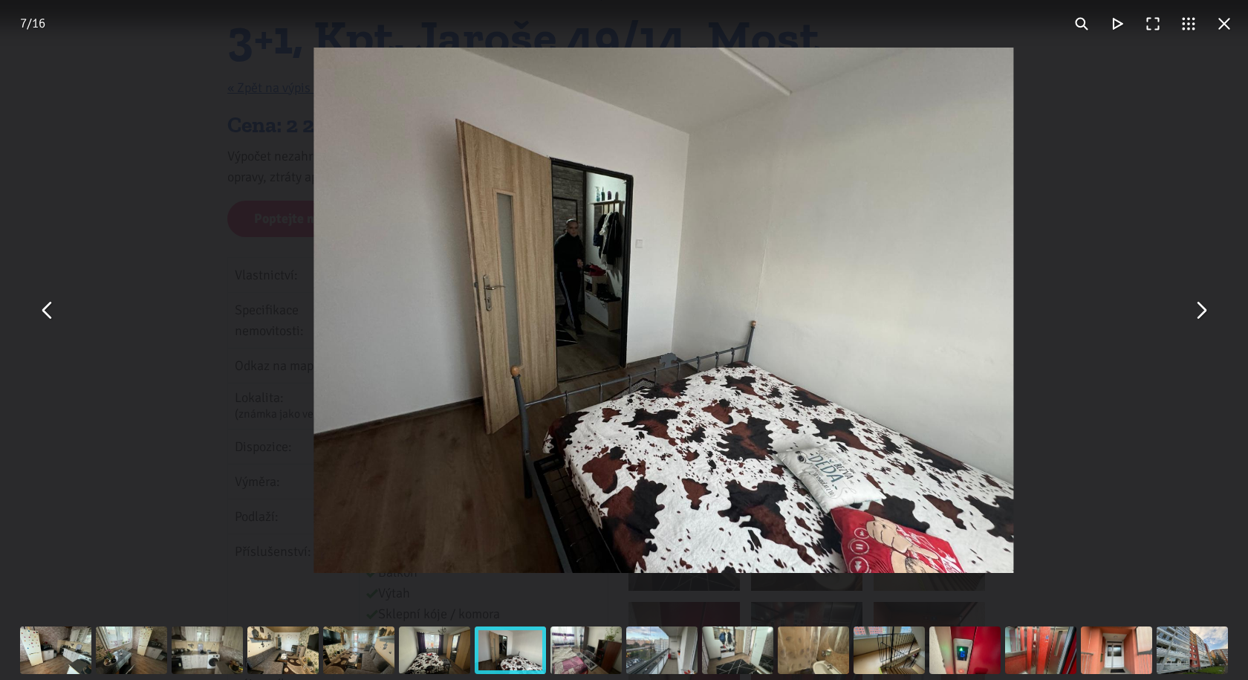
click at [1201, 320] on button "You can close this modal content with the ESC key" at bounding box center [1201, 311] width 36 height 36
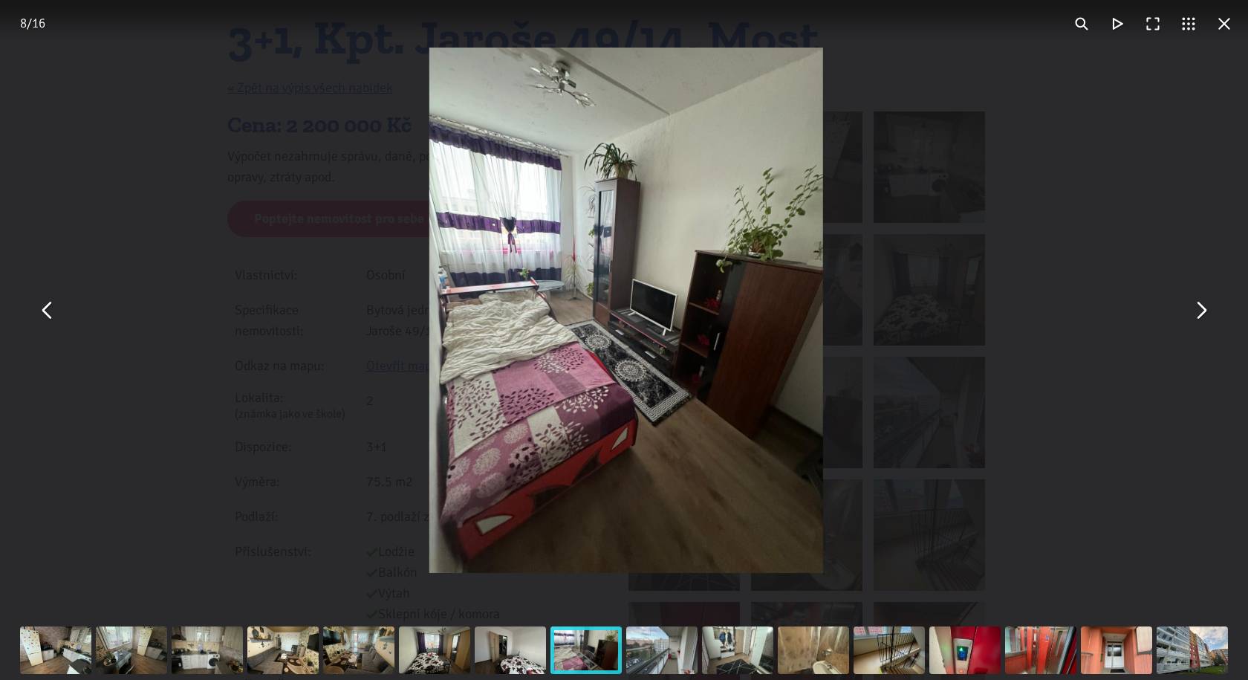
click at [1221, 25] on button "You can close this modal content with the ESC key" at bounding box center [1225, 24] width 36 height 36
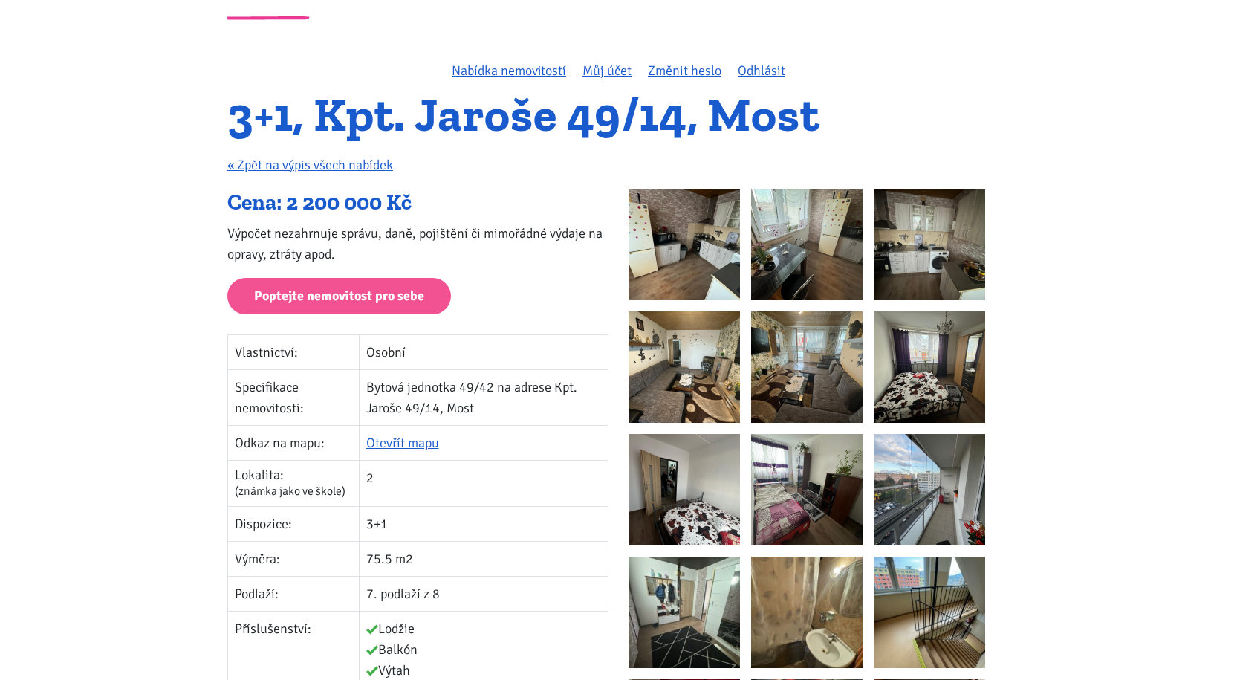
scroll to position [0, 0]
